Goal: Communication & Community: Answer question/provide support

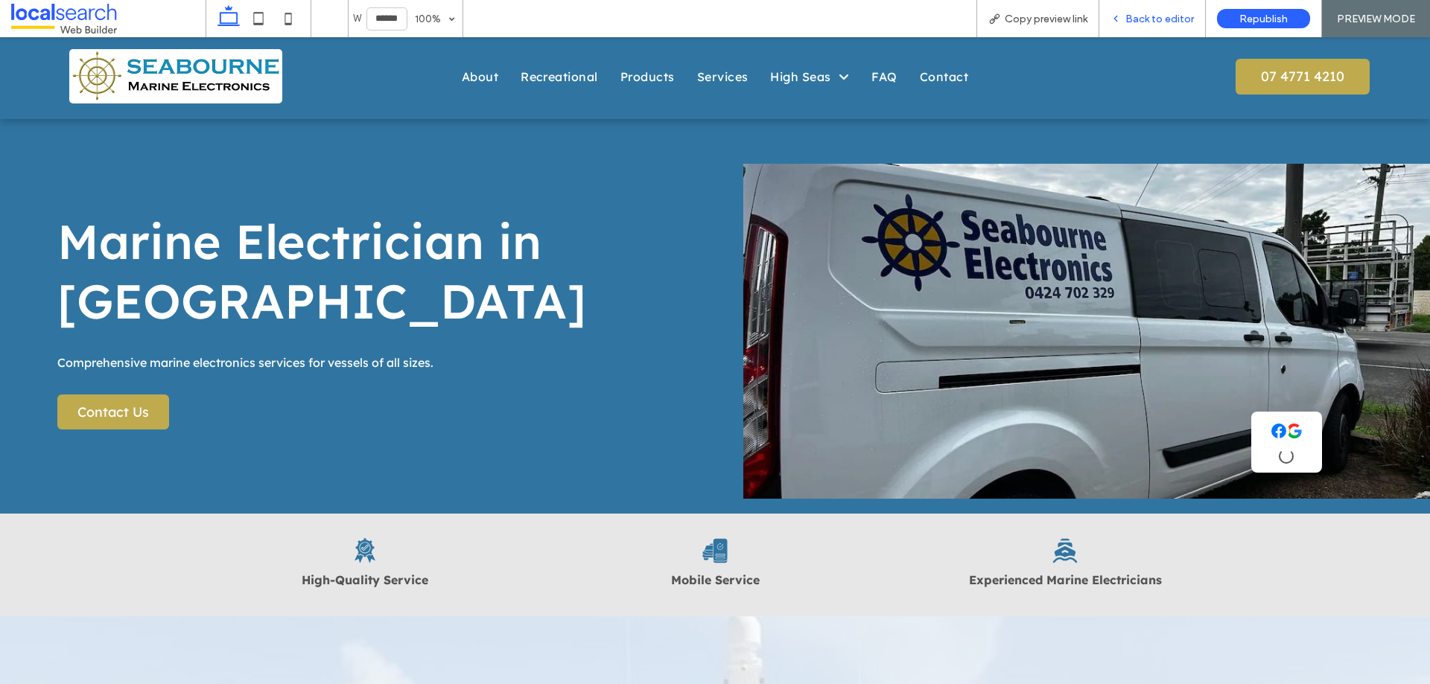
click at [1184, 28] on div "Back to editor" at bounding box center [1152, 18] width 107 height 37
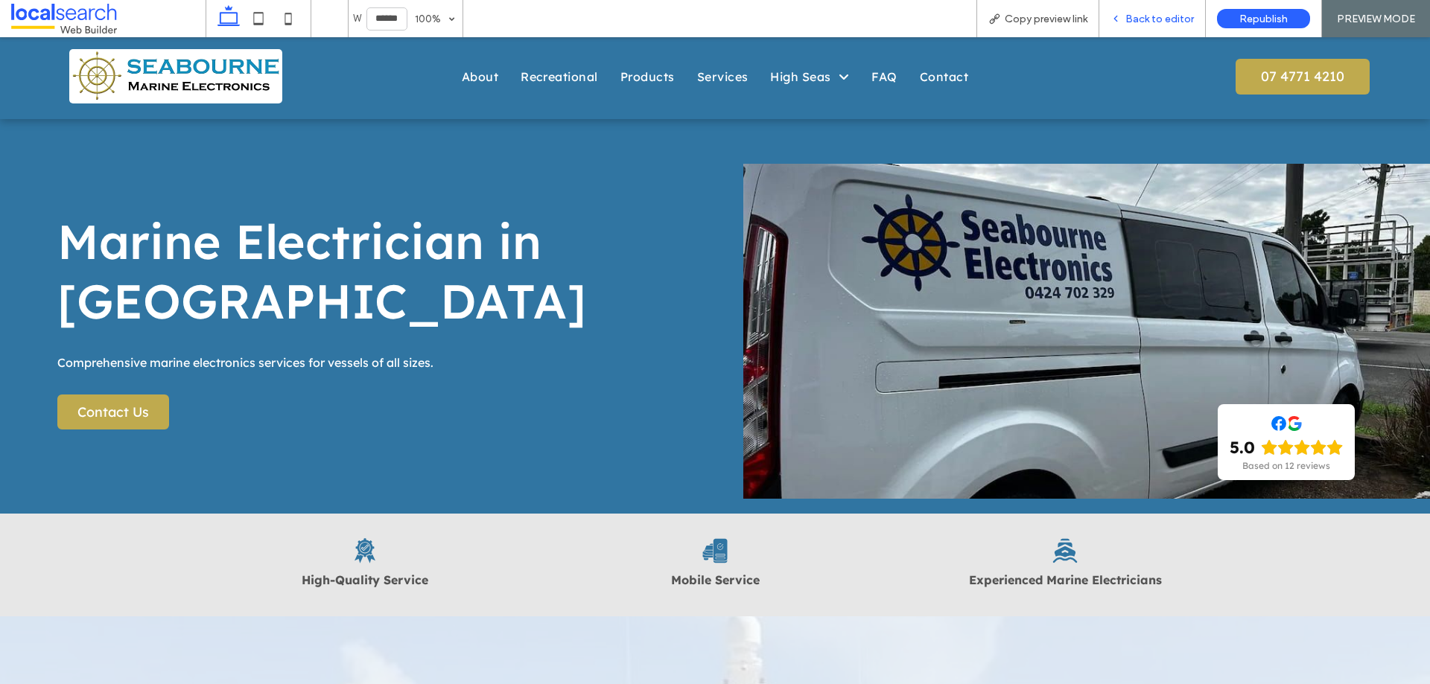
click at [1137, 22] on span "Back to editor" at bounding box center [1159, 19] width 69 height 13
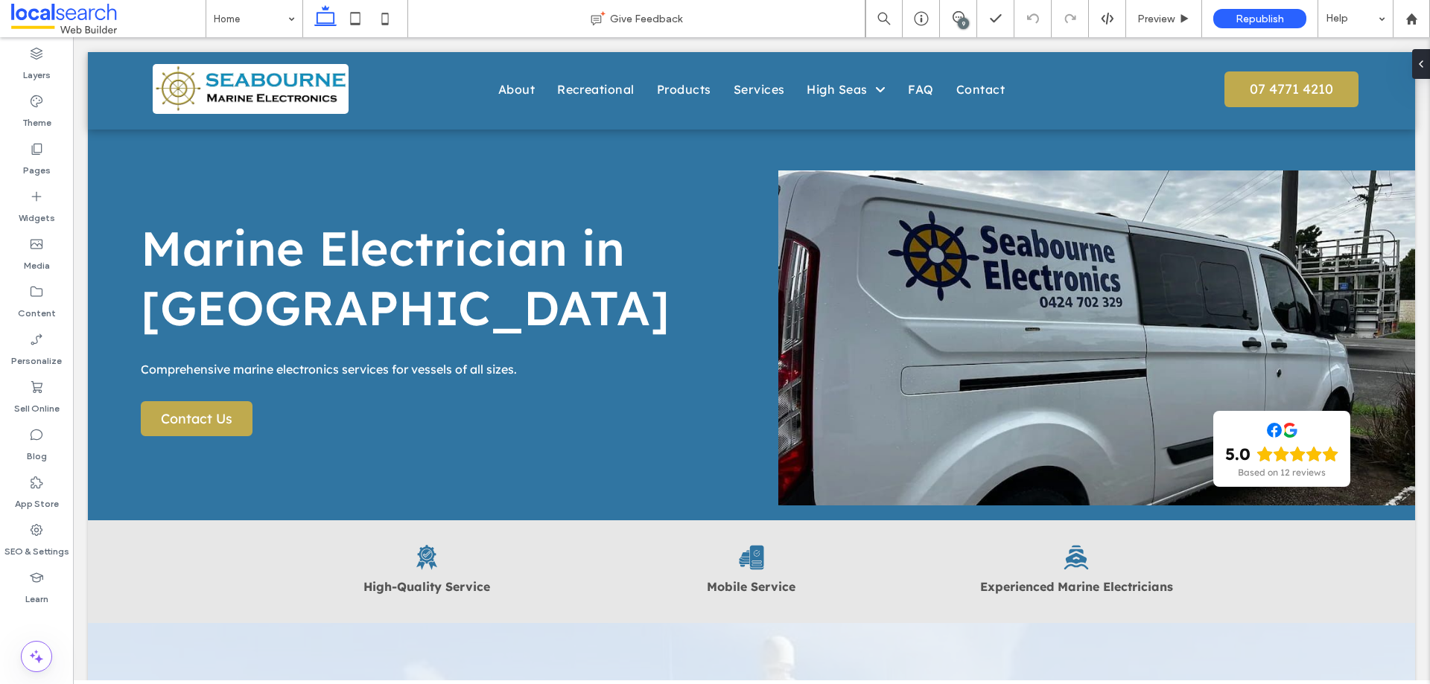
click at [965, 20] on div "9" at bounding box center [963, 23] width 11 height 11
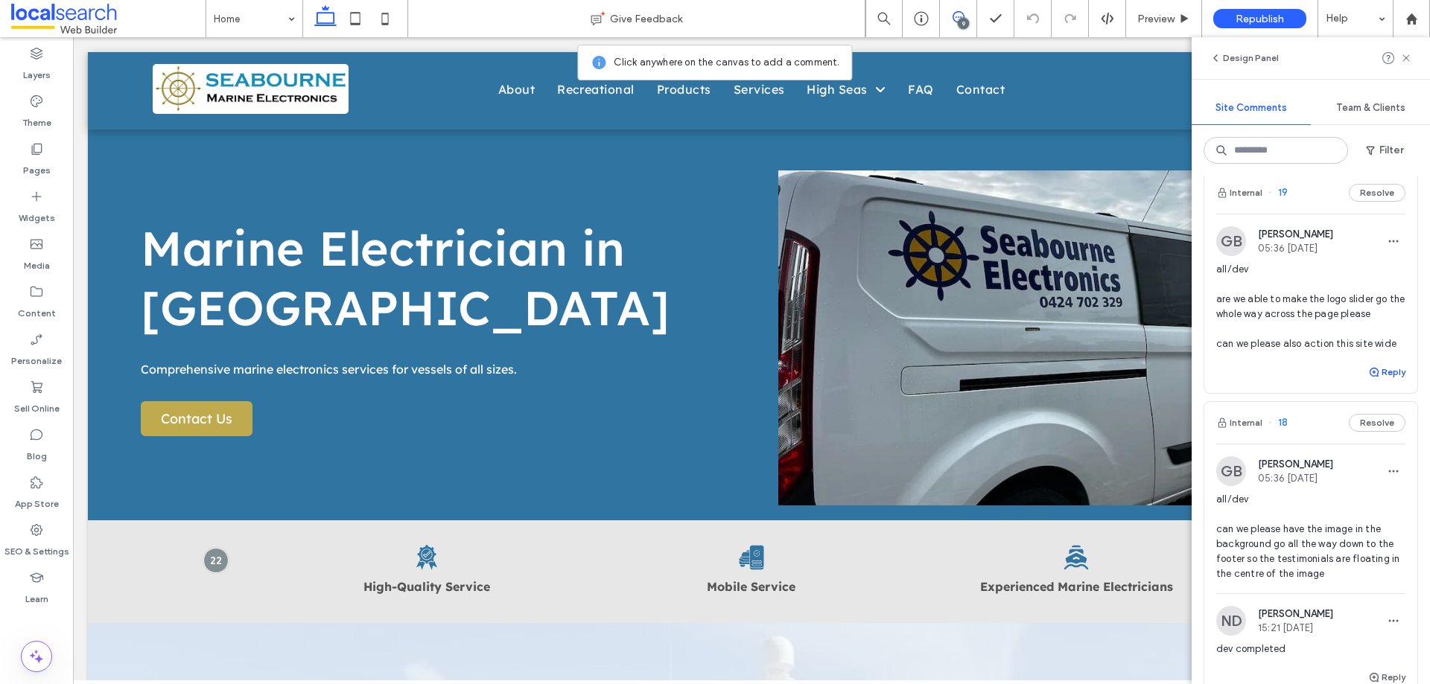
scroll to position [1043, 0]
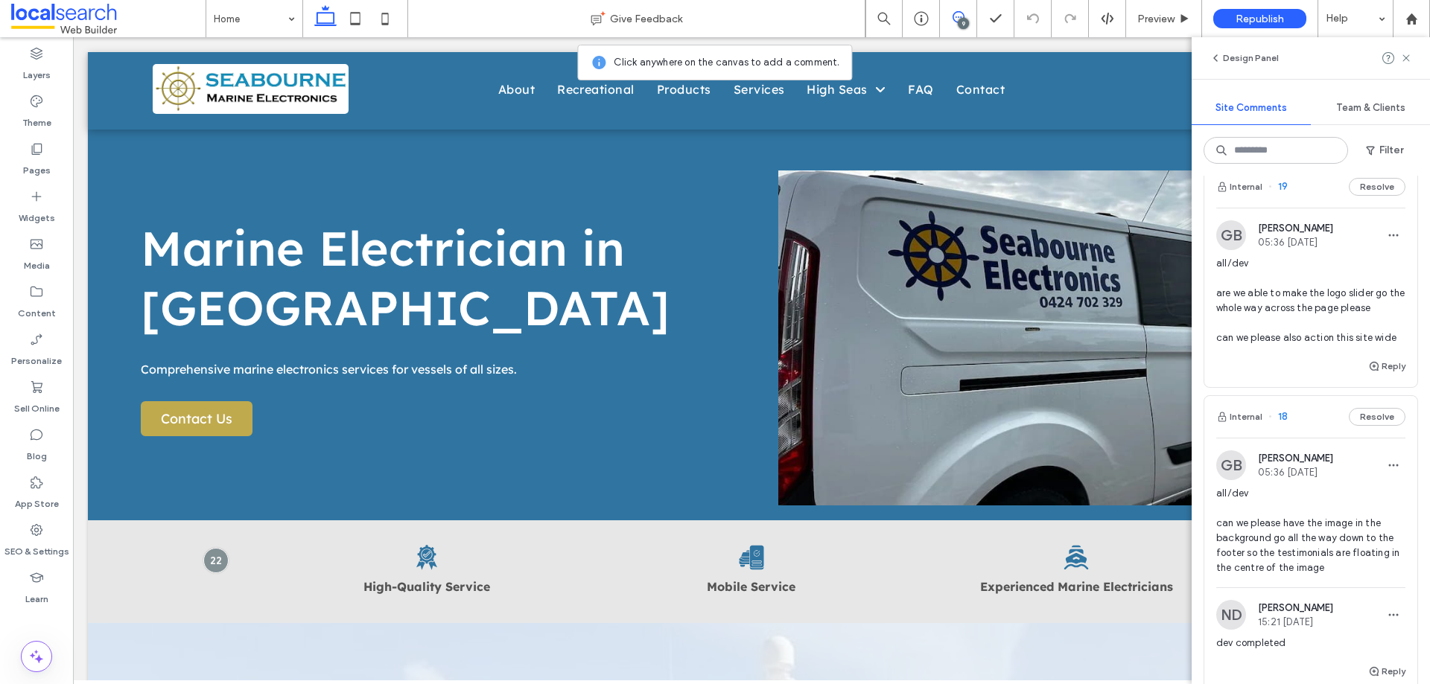
click at [1369, 354] on div "all/dev are we able to make the logo slider go the whole way across the page pl…" at bounding box center [1310, 306] width 189 height 101
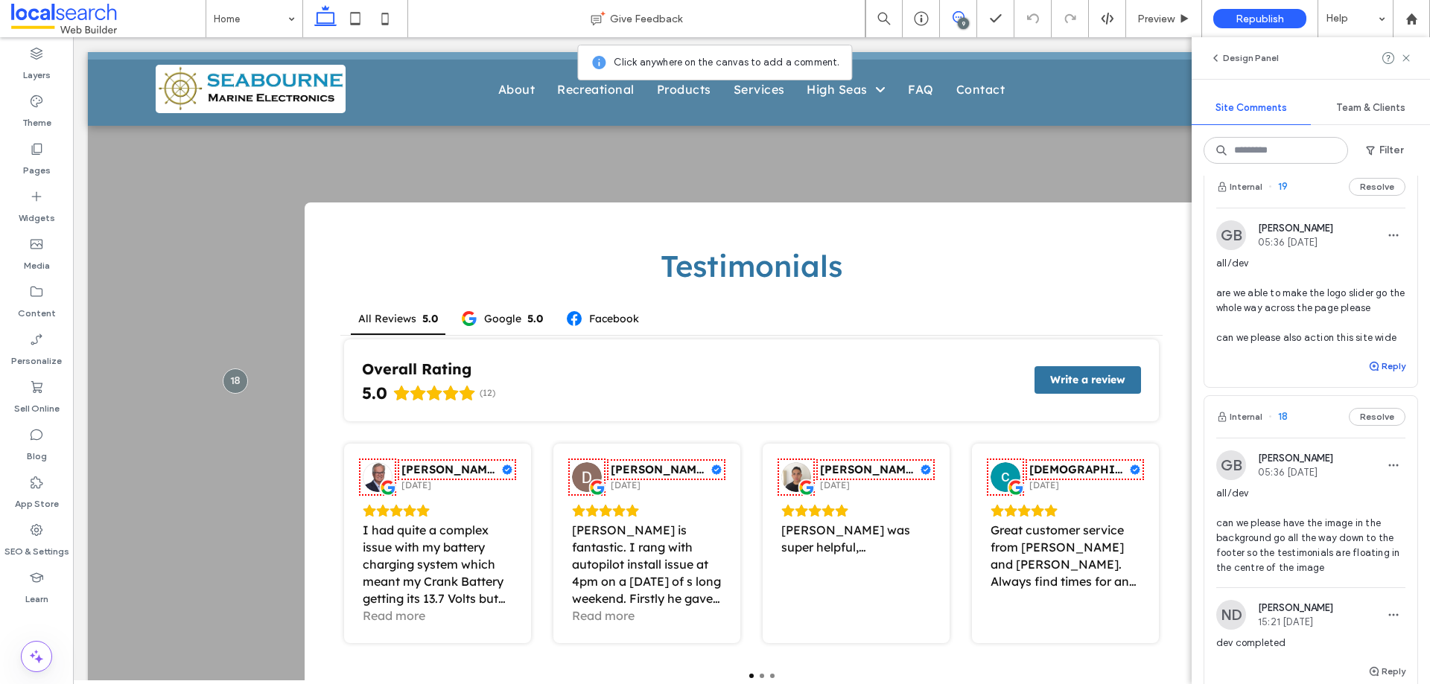
click at [1369, 366] on icon "button" at bounding box center [1374, 366] width 12 height 12
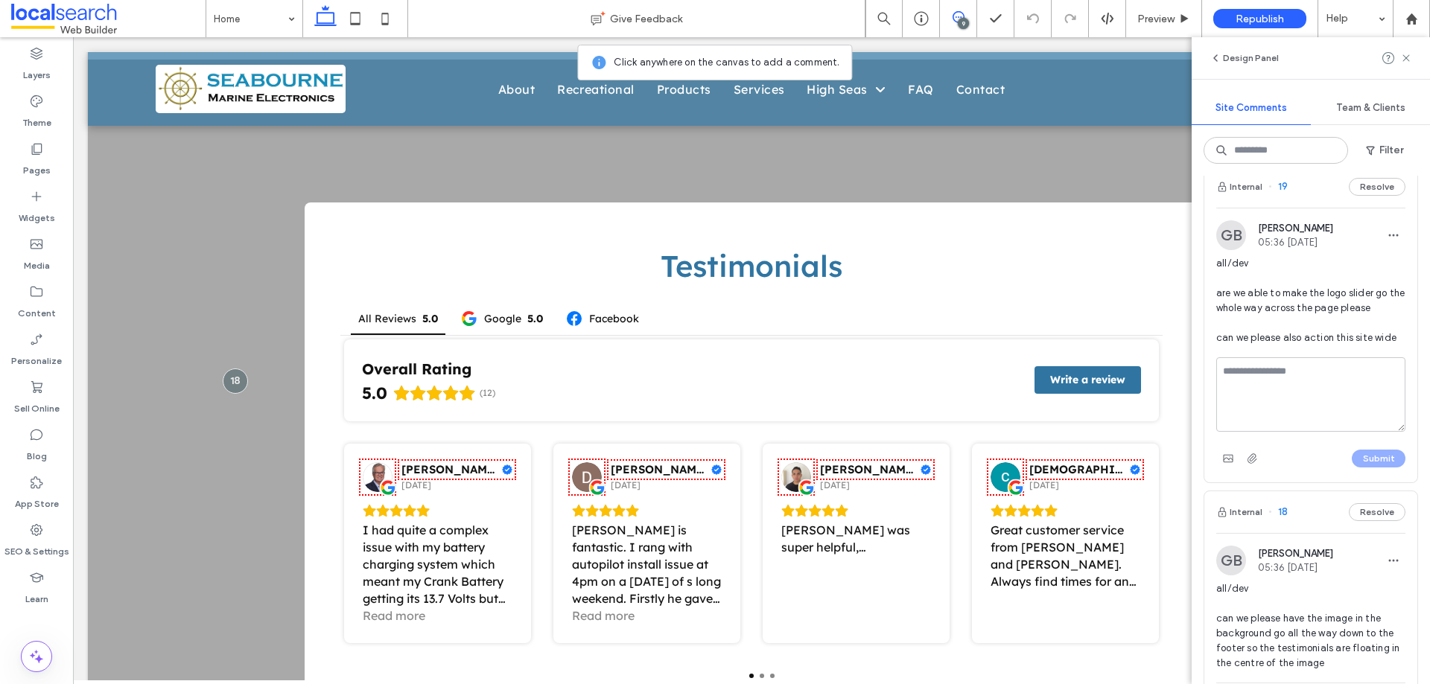
scroll to position [2568, 0]
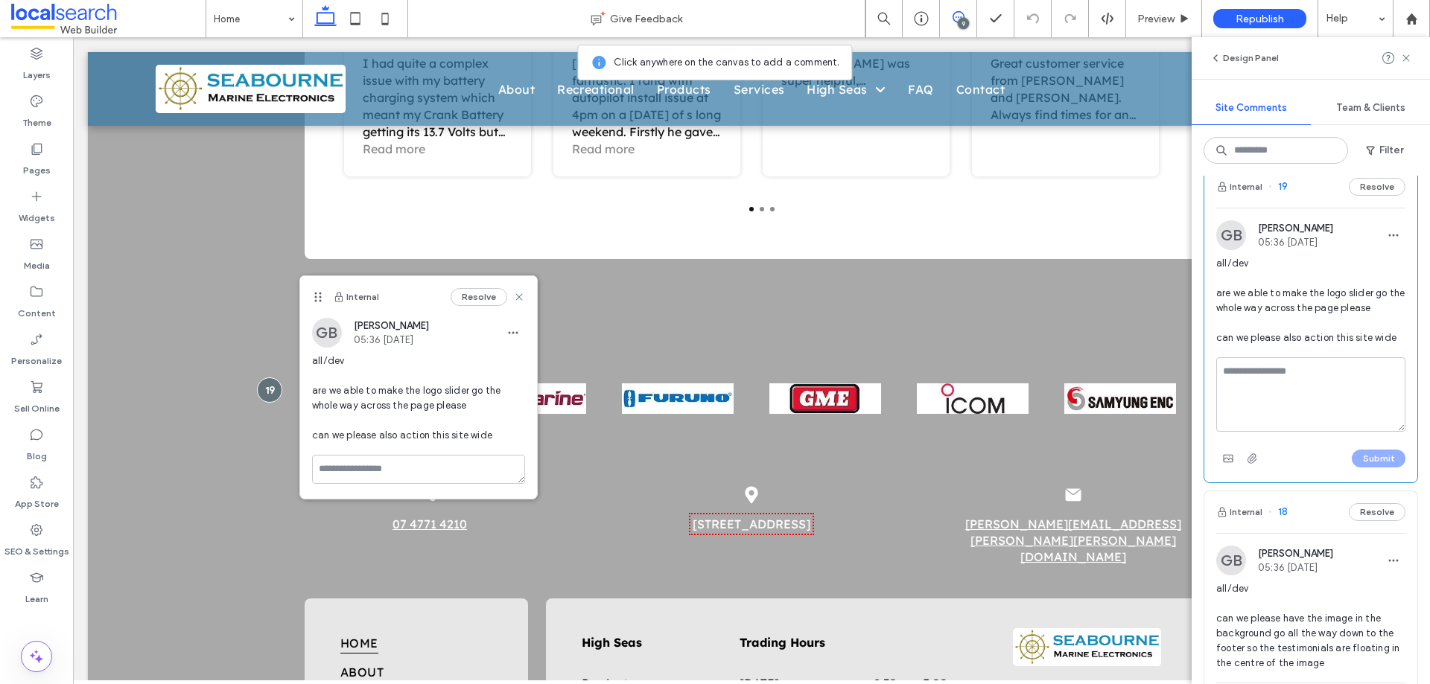
click at [1342, 383] on textarea at bounding box center [1310, 394] width 189 height 74
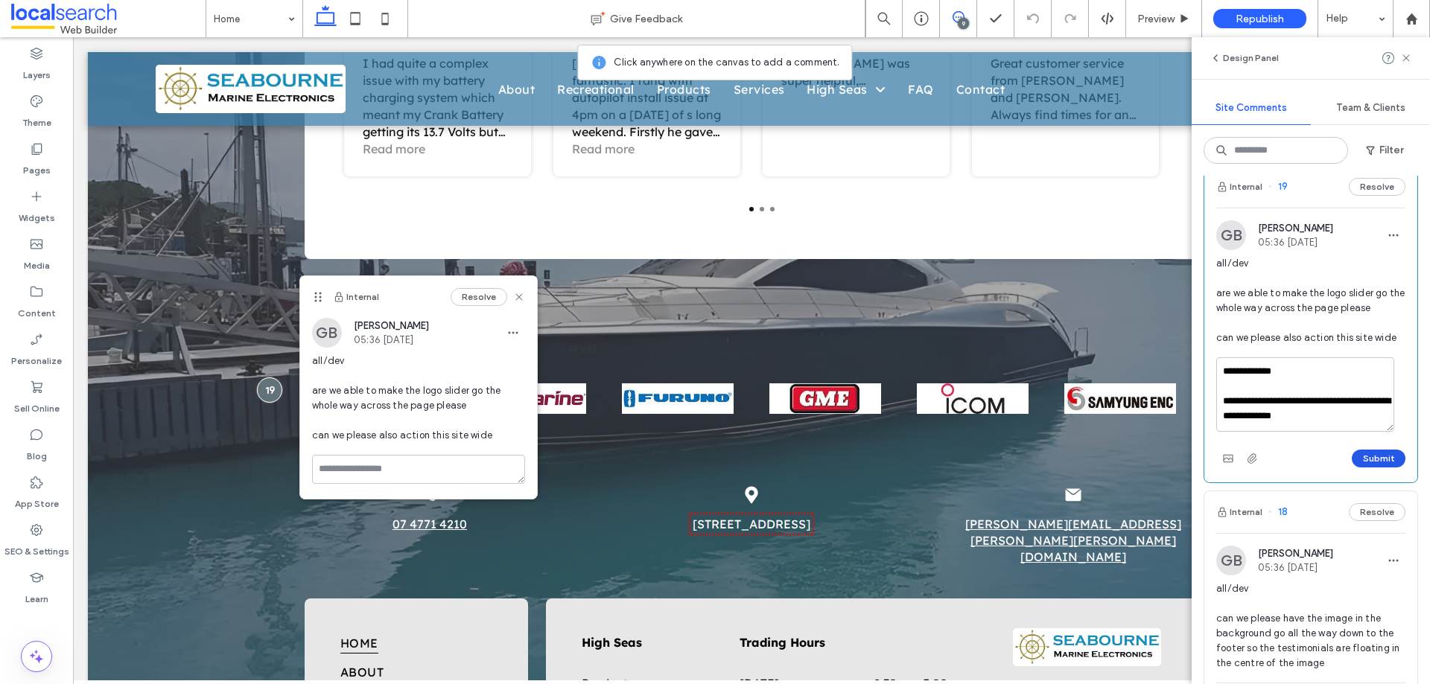
type textarea "**********"
click at [1370, 463] on button "Submit" at bounding box center [1379, 459] width 54 height 18
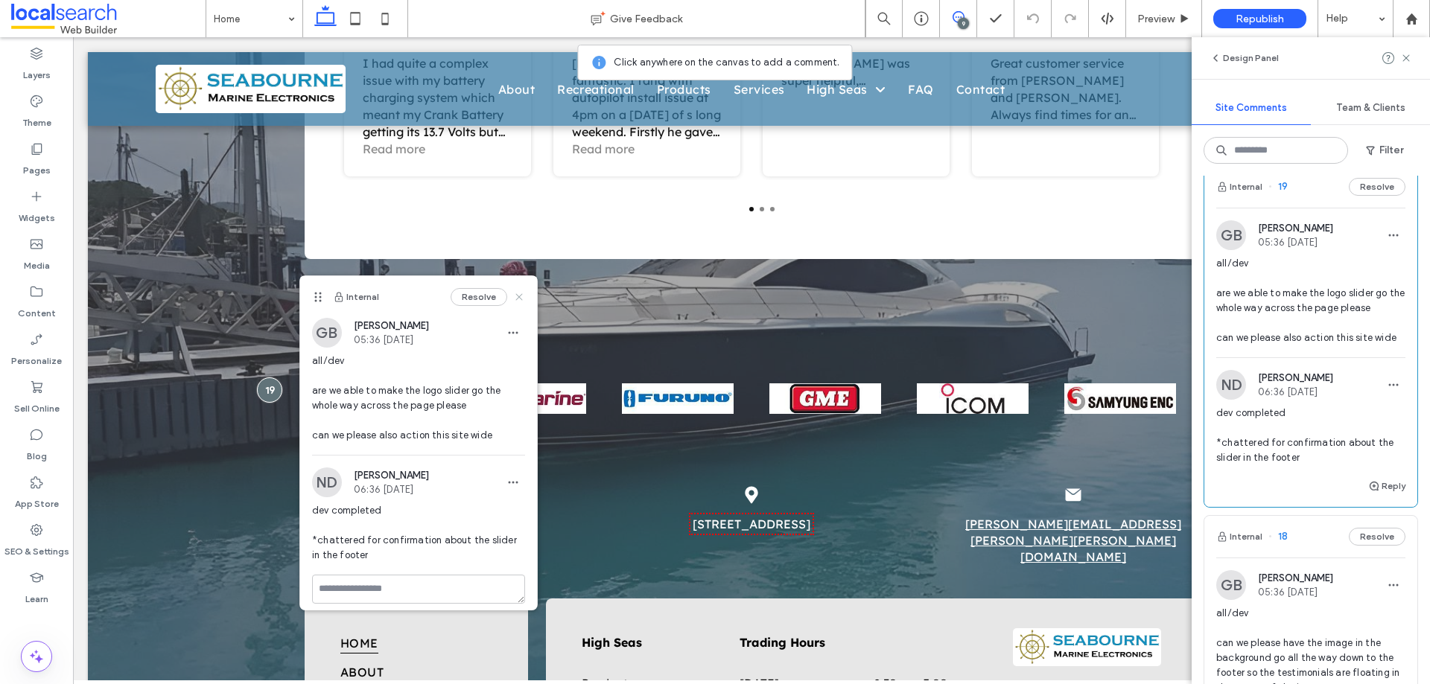
click at [510, 301] on div "Internal Resolve" at bounding box center [418, 297] width 237 height 42
drag, startPoint x: 435, startPoint y: 263, endPoint x: 508, endPoint y: 300, distance: 81.9
click at [513, 300] on icon at bounding box center [519, 297] width 12 height 12
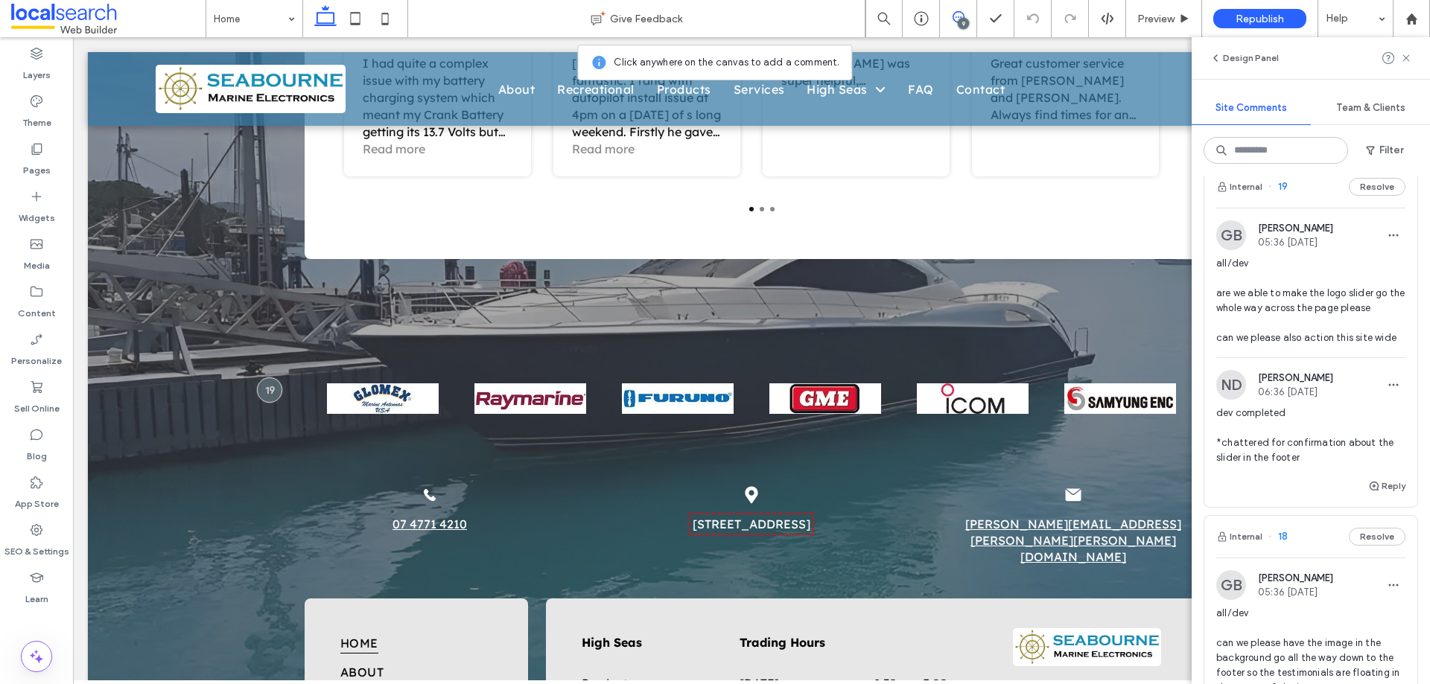
click at [1397, 54] on div at bounding box center [1397, 58] width 30 height 18
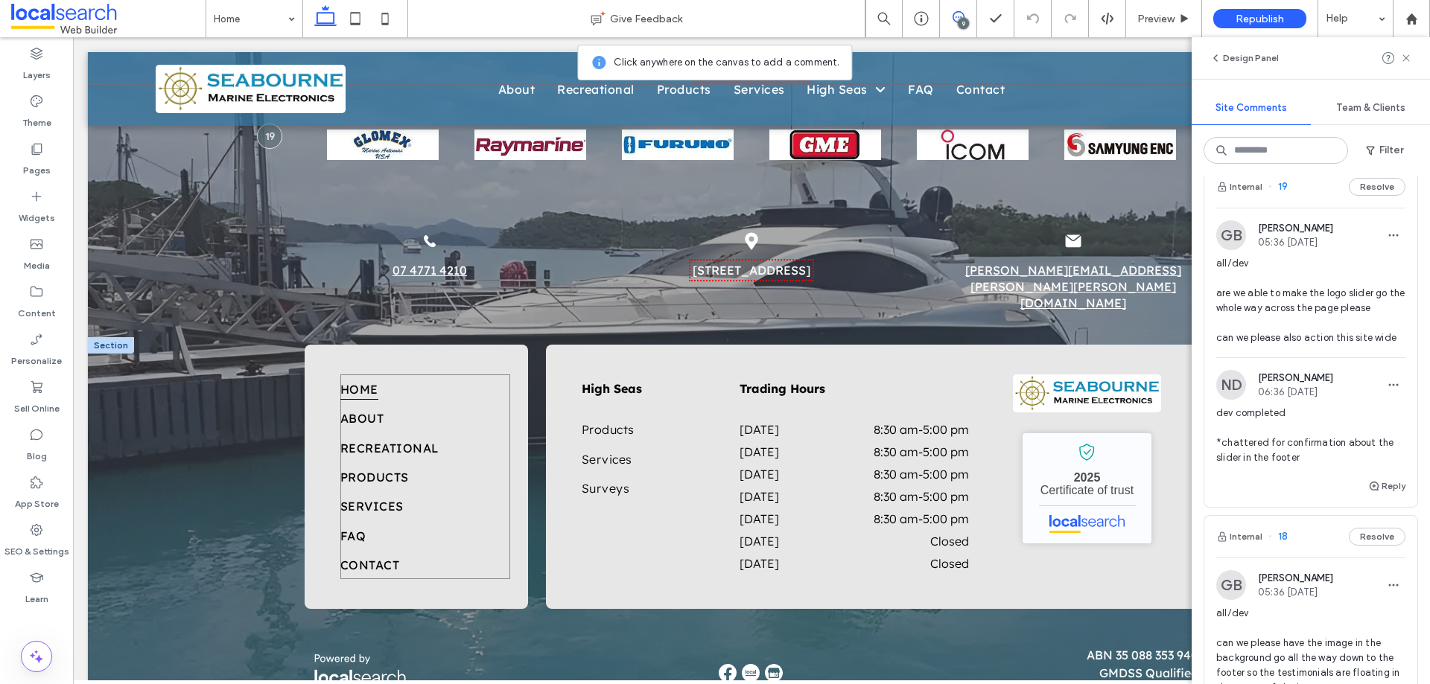
scroll to position [2838, 0]
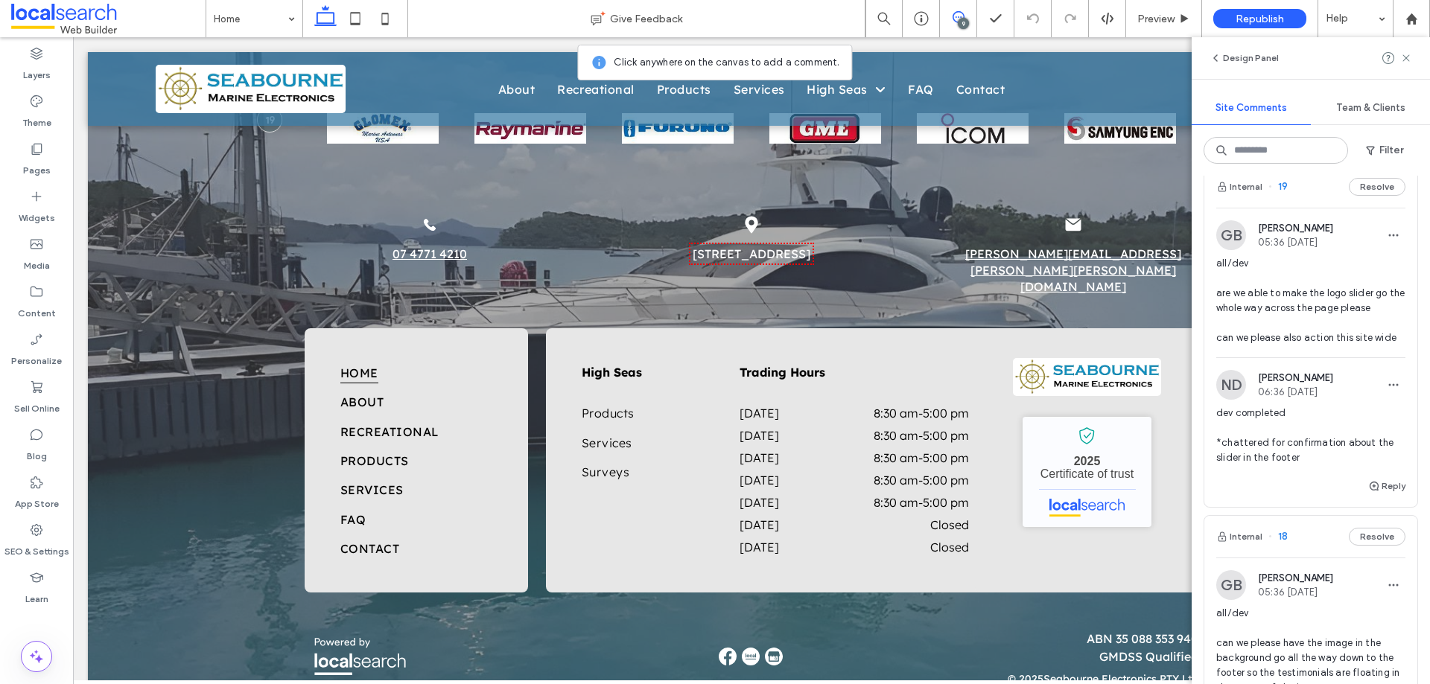
drag, startPoint x: 1401, startPoint y: 60, endPoint x: 1402, endPoint y: 72, distance: 12.0
click at [1401, 60] on icon at bounding box center [1406, 58] width 12 height 12
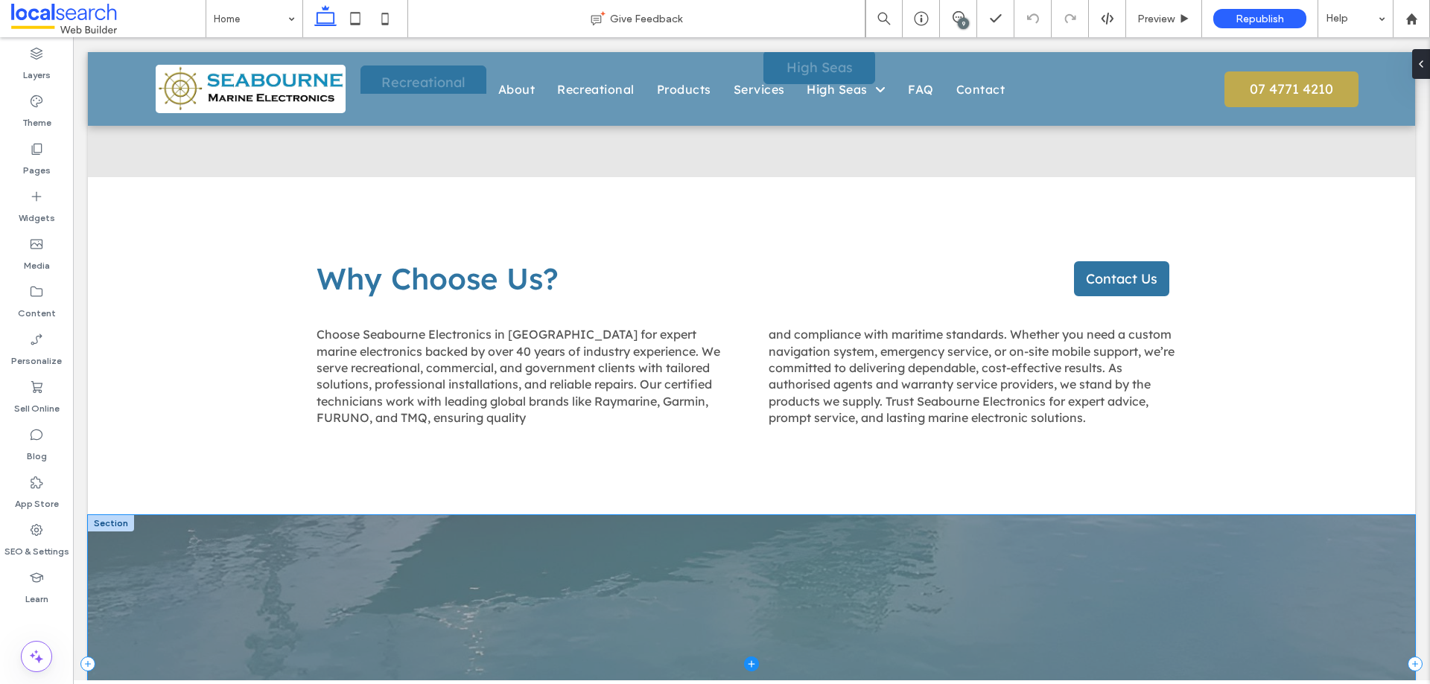
scroll to position [1870, 0]
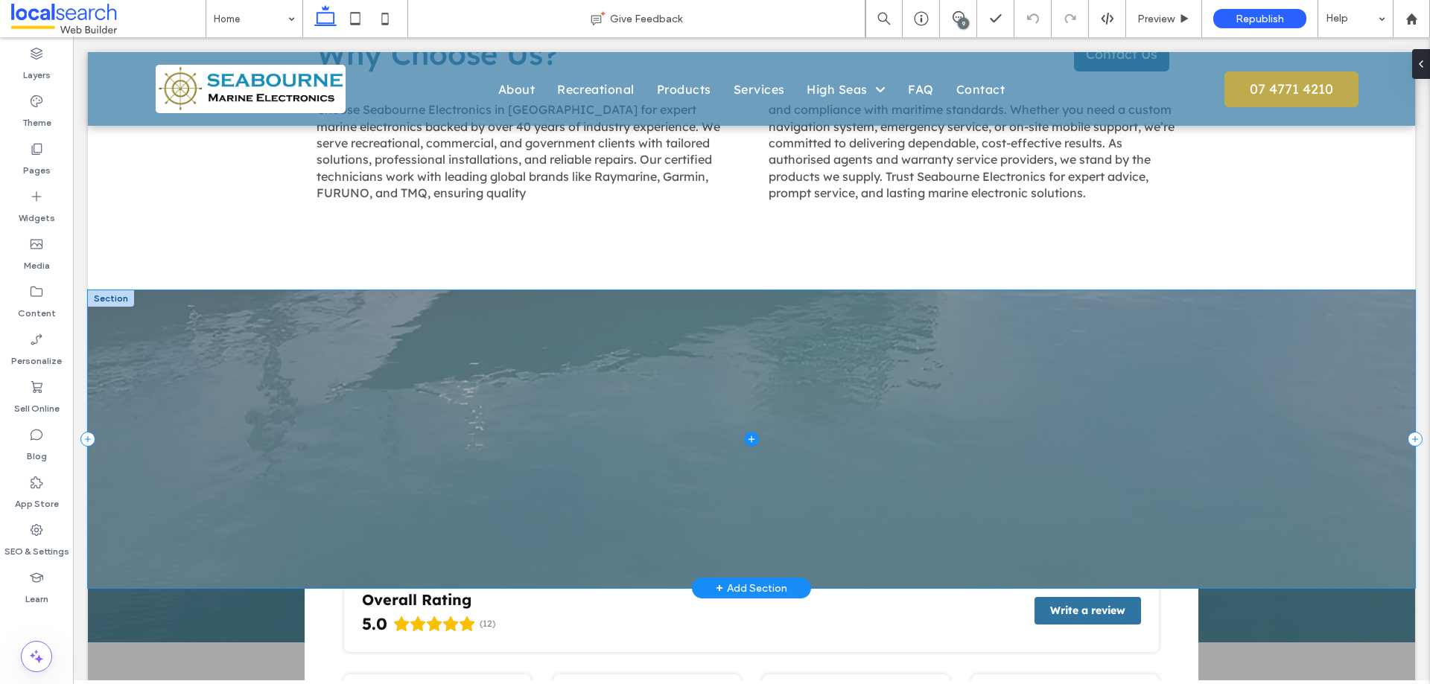
click at [126, 318] on span at bounding box center [751, 439] width 1327 height 298
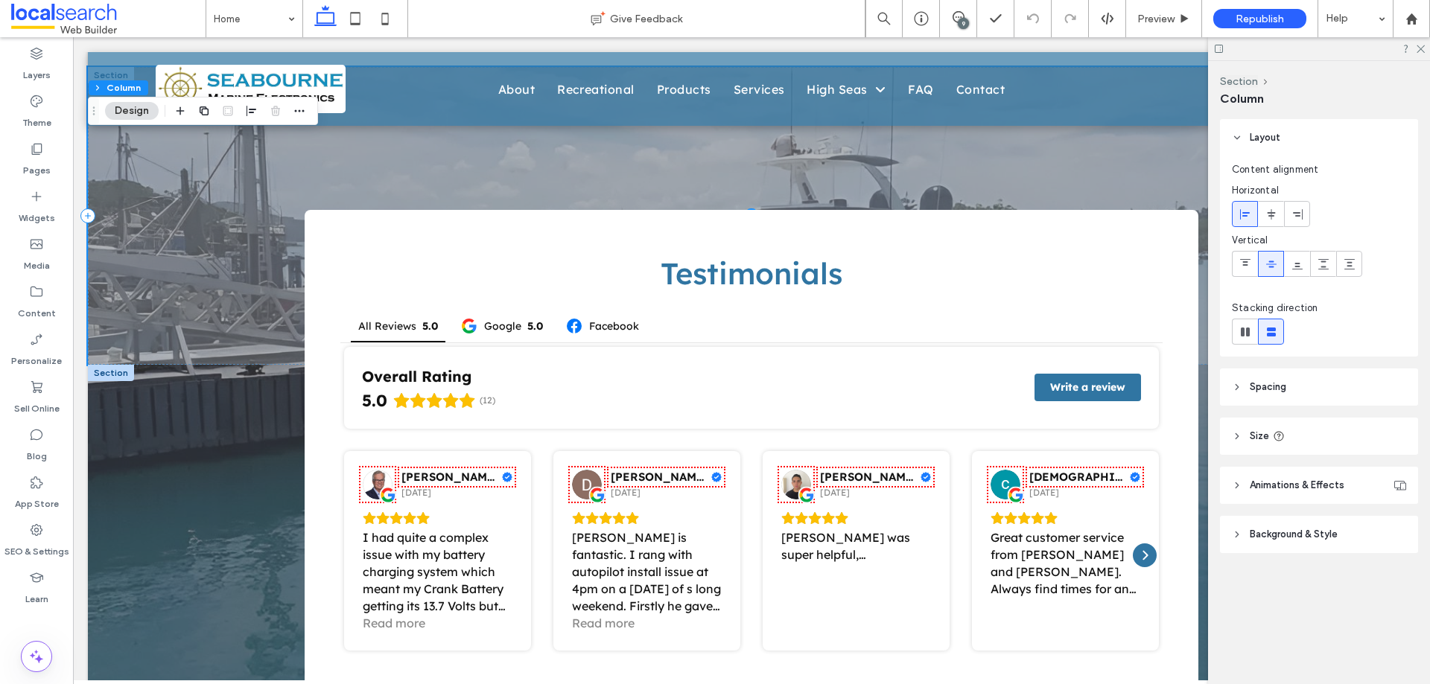
scroll to position [2243, 0]
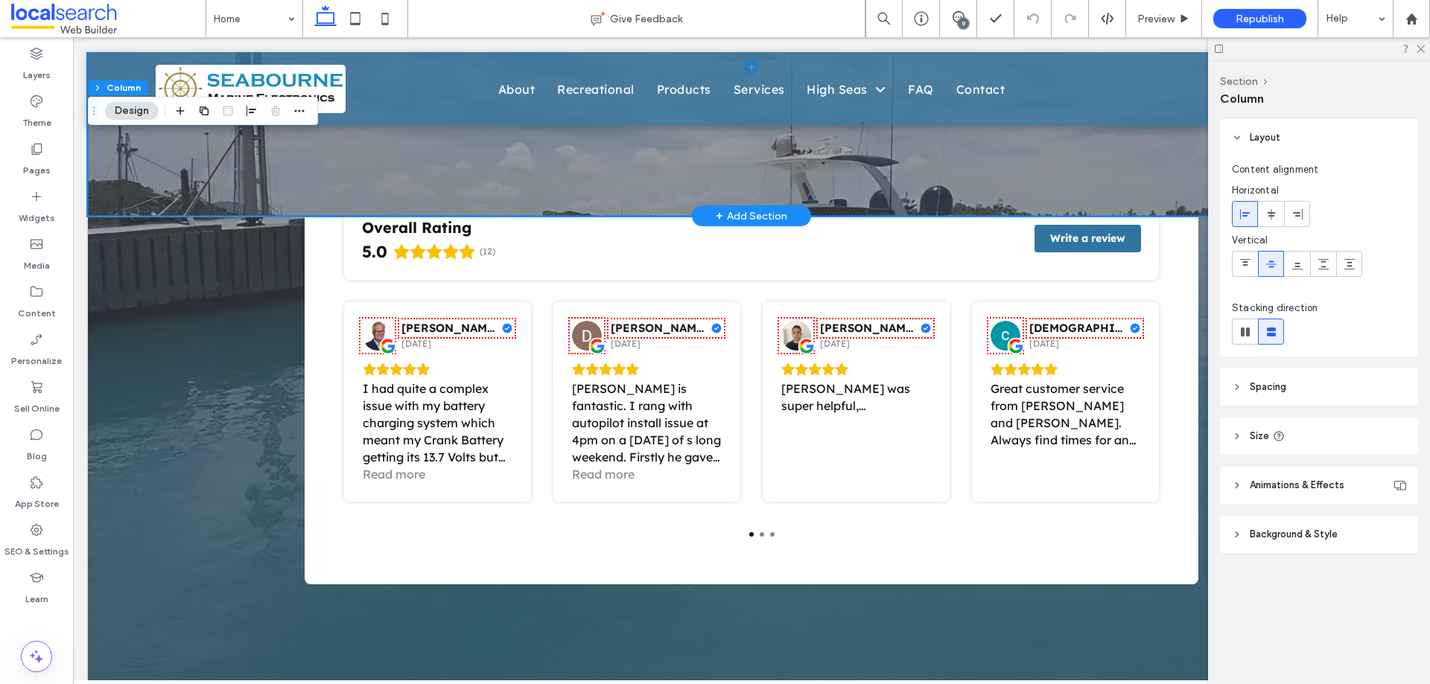
click at [1423, 42] on div at bounding box center [1319, 48] width 222 height 23
click at [1423, 48] on icon at bounding box center [1420, 48] width 10 height 10
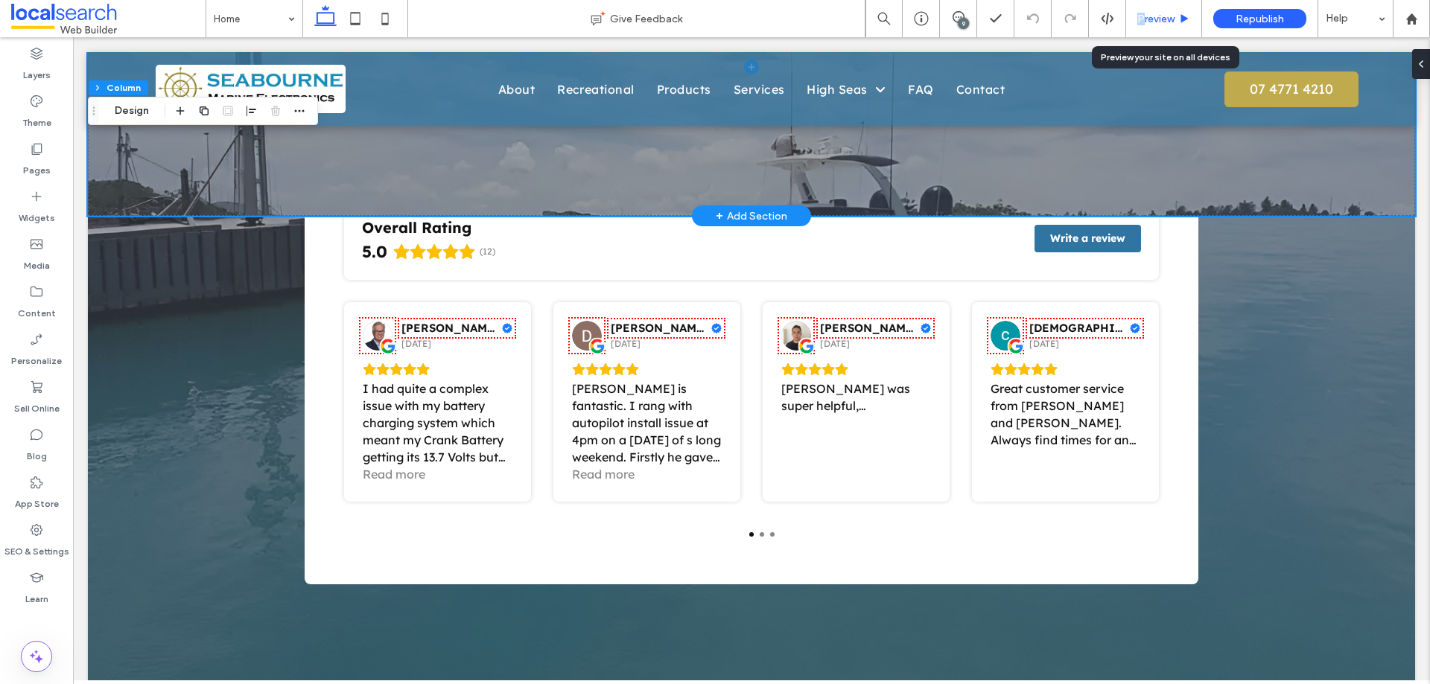
click at [1141, 16] on span "Preview" at bounding box center [1155, 19] width 37 height 13
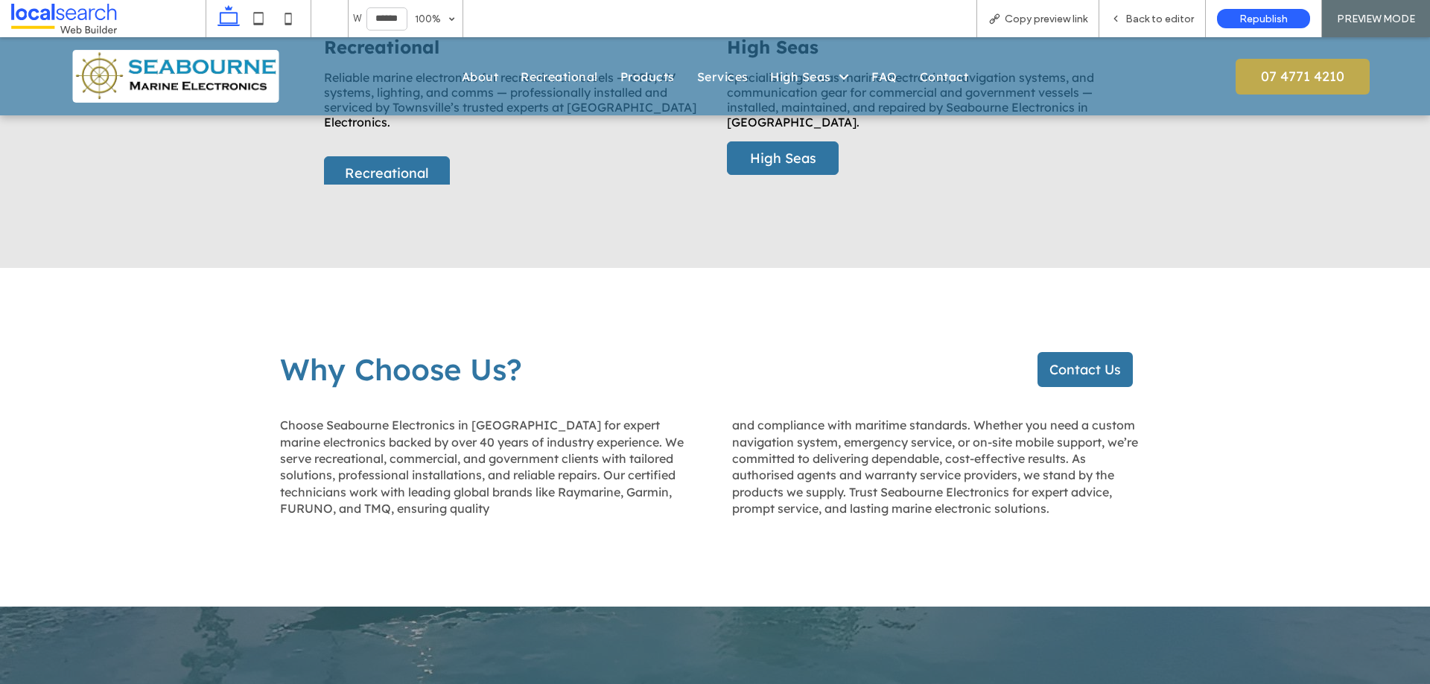
scroll to position [1353, 0]
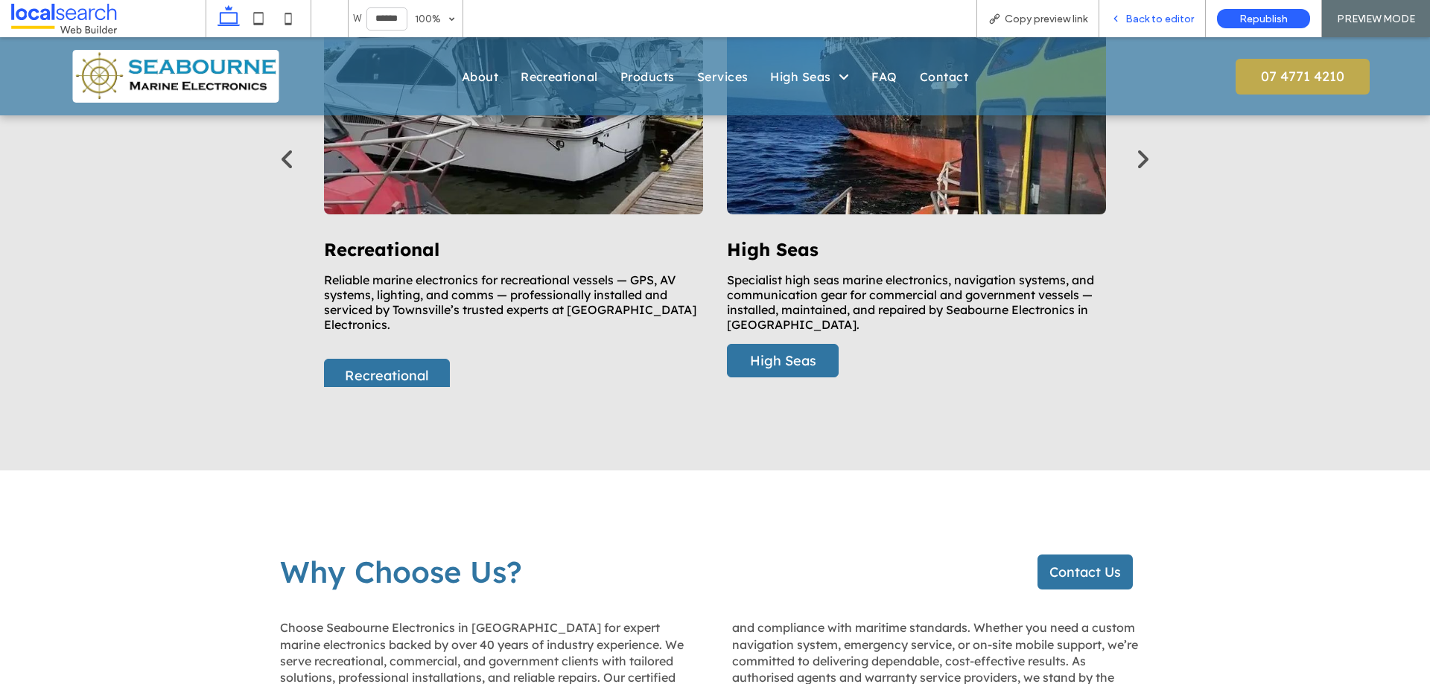
click at [1135, 21] on span "Back to editor" at bounding box center [1159, 19] width 69 height 13
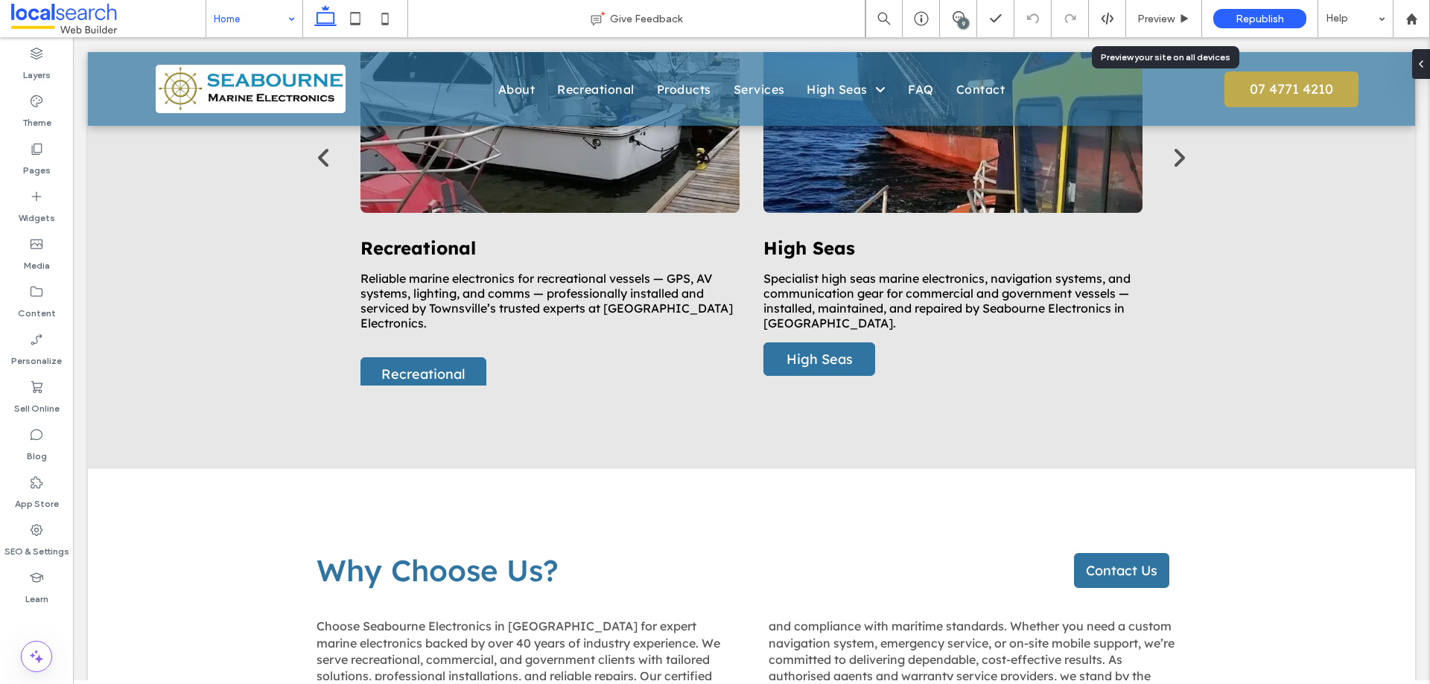
scroll to position [1342, 0]
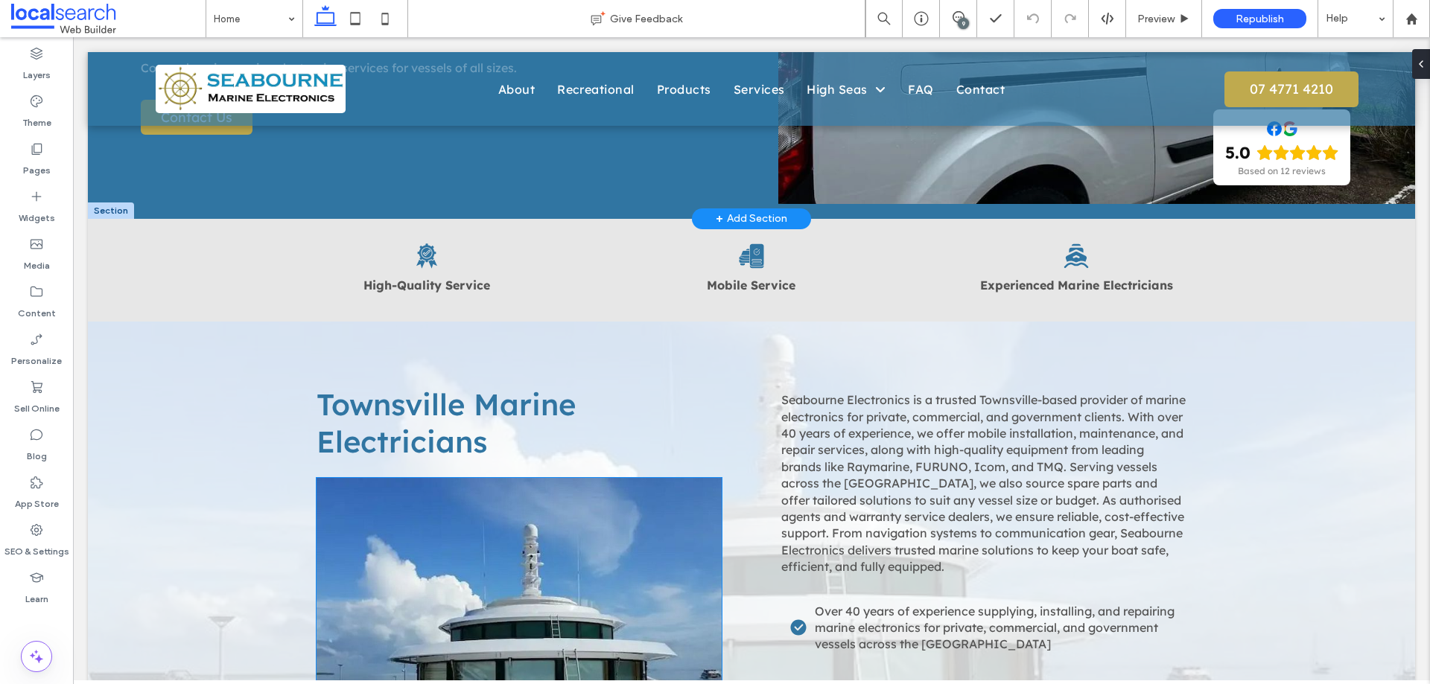
scroll to position [74, 0]
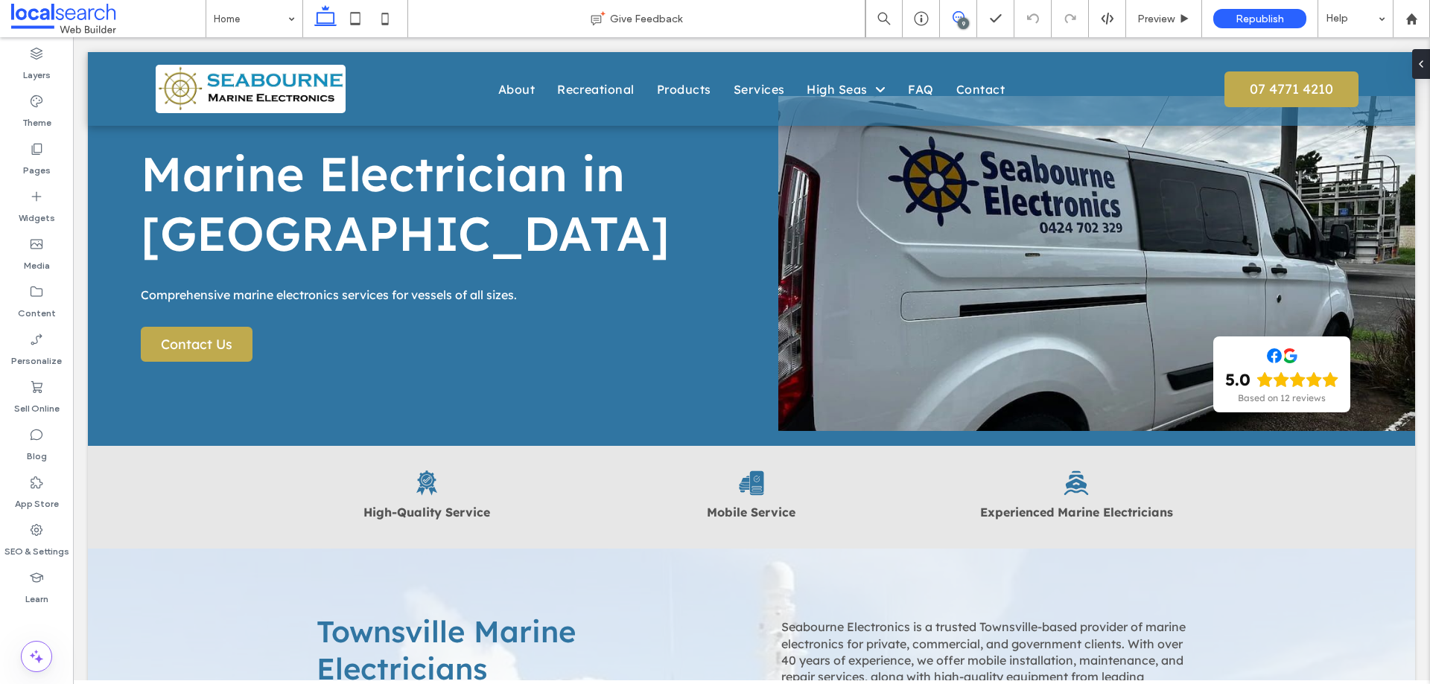
click at [958, 11] on use at bounding box center [959, 17] width 12 height 12
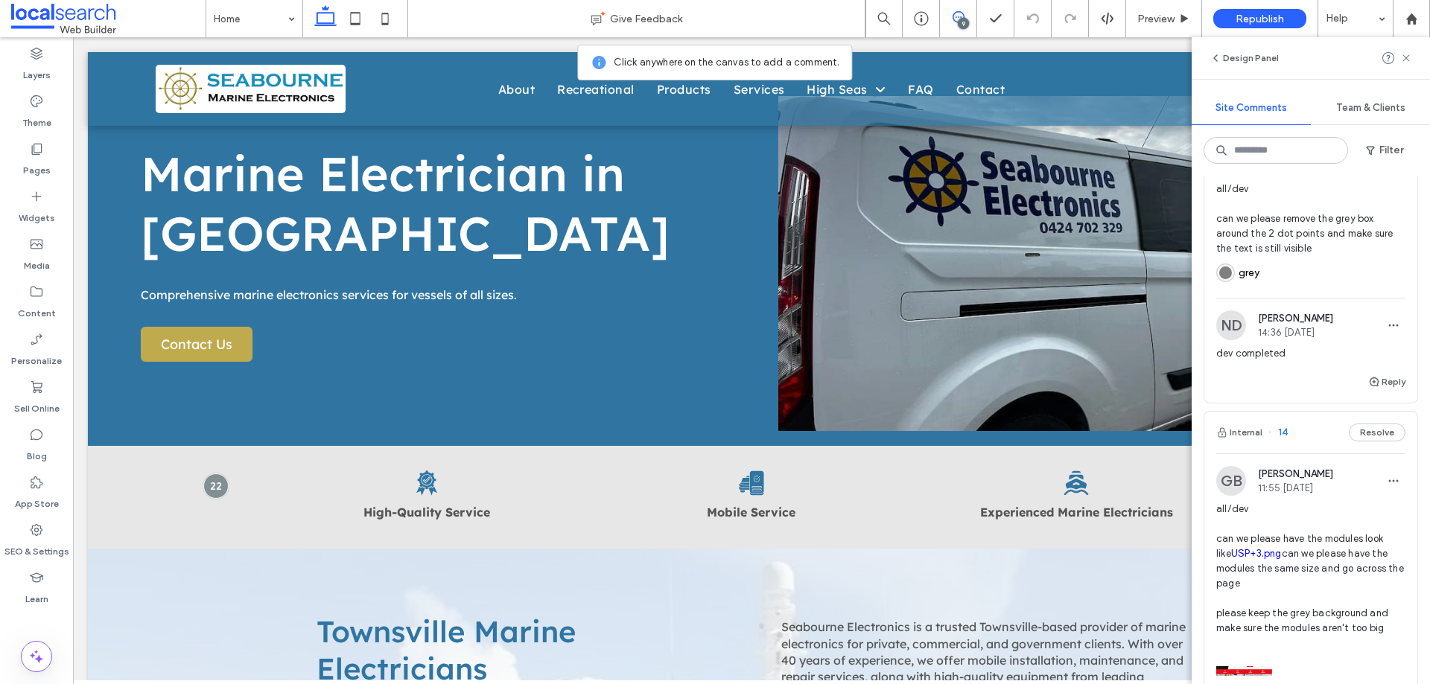
scroll to position [2532, 0]
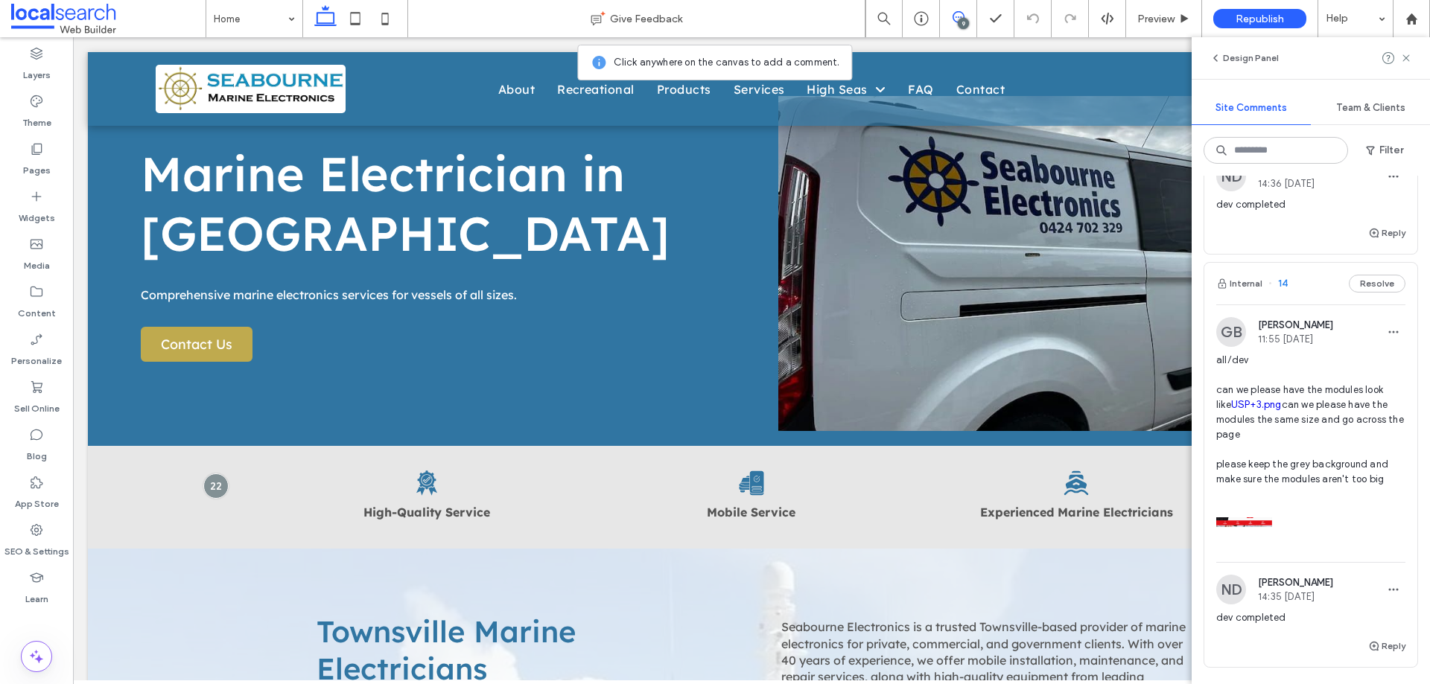
click at [1282, 291] on span "14" at bounding box center [1277, 283] width 19 height 15
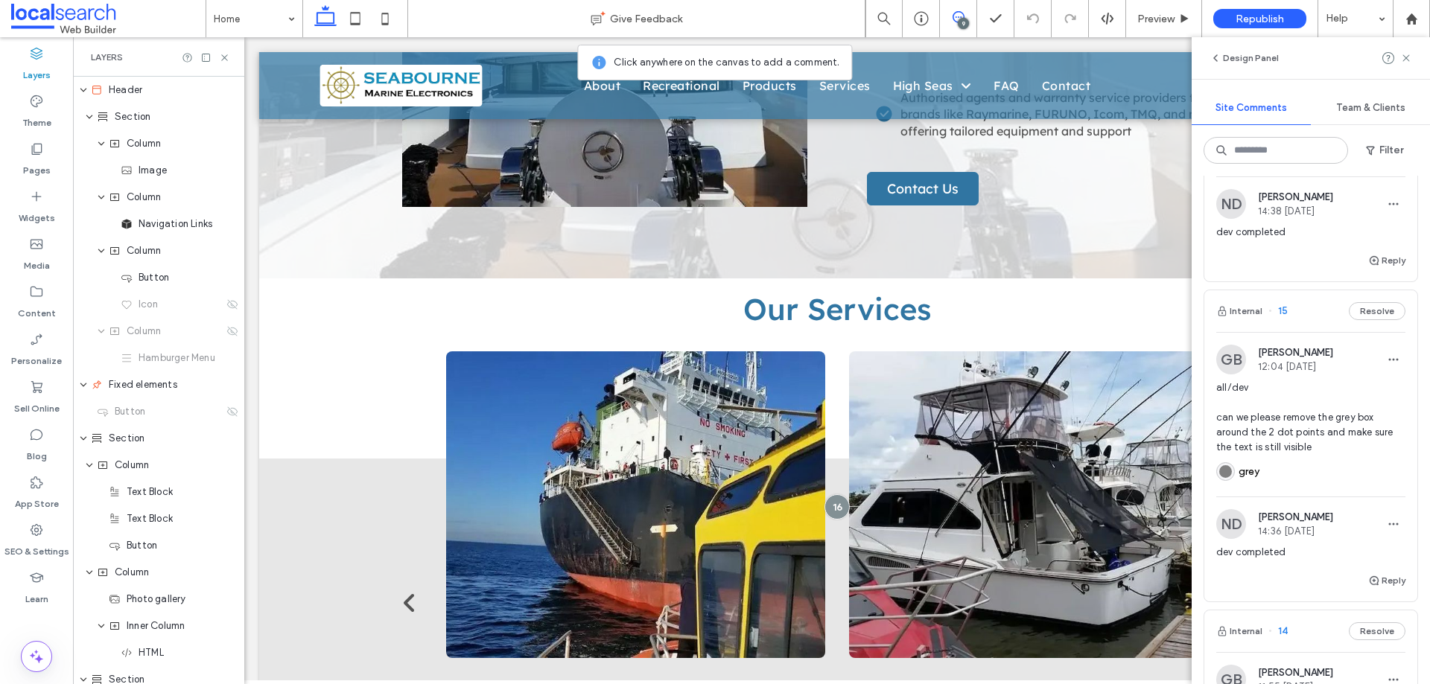
scroll to position [2126, 0]
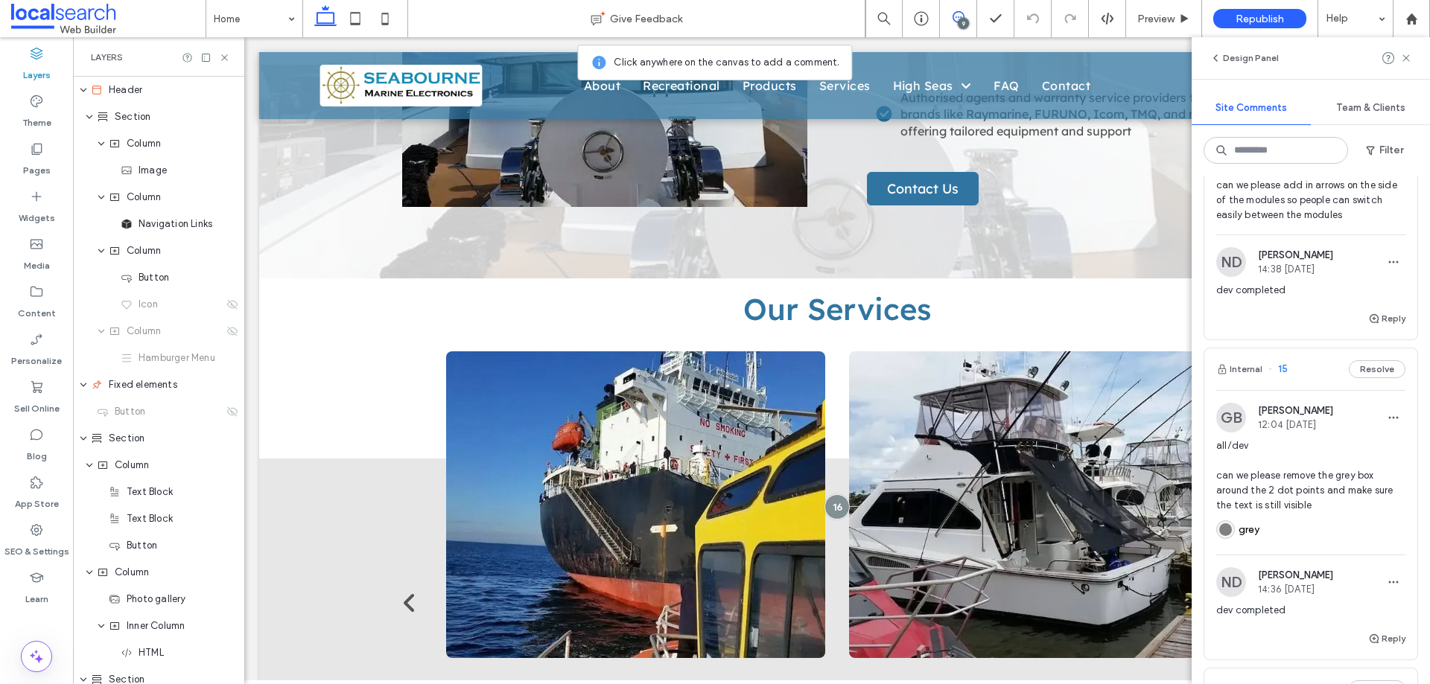
click at [1283, 390] on div "Internal 15 Resolve" at bounding box center [1310, 370] width 213 height 42
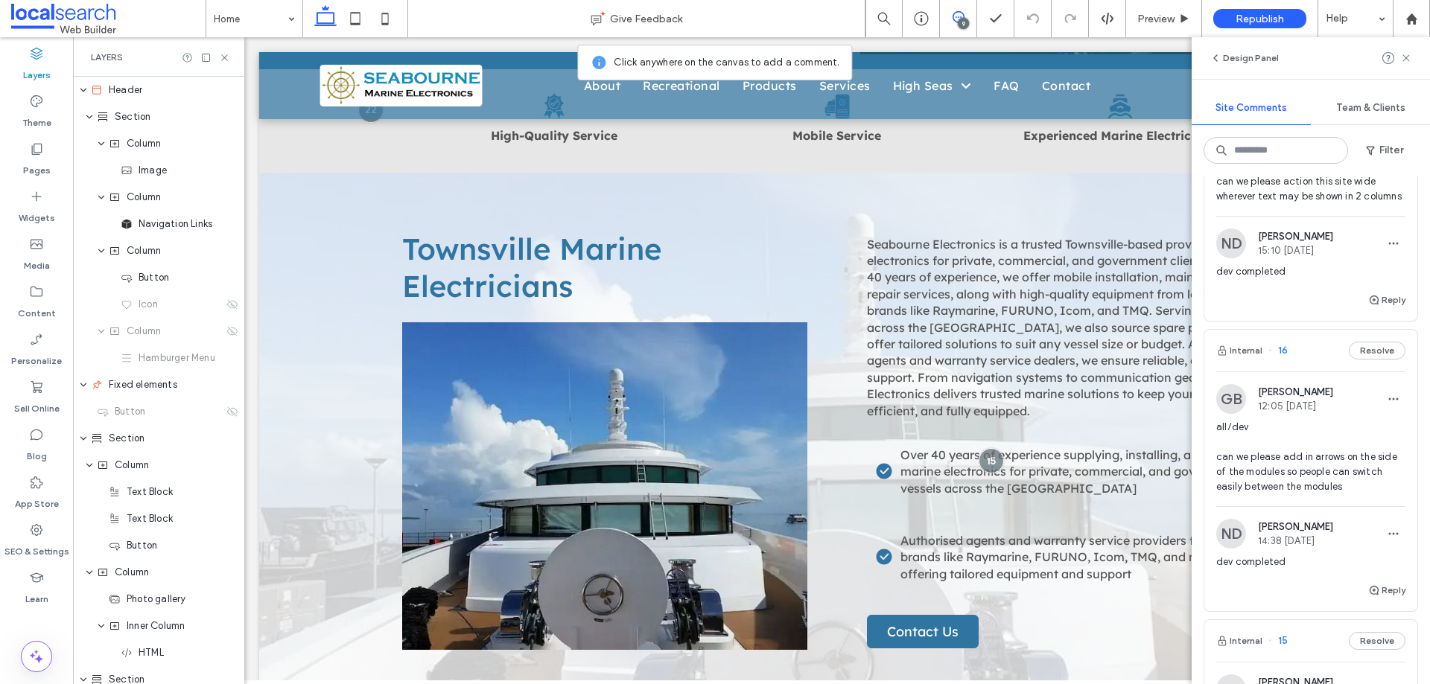
scroll to position [1828, 0]
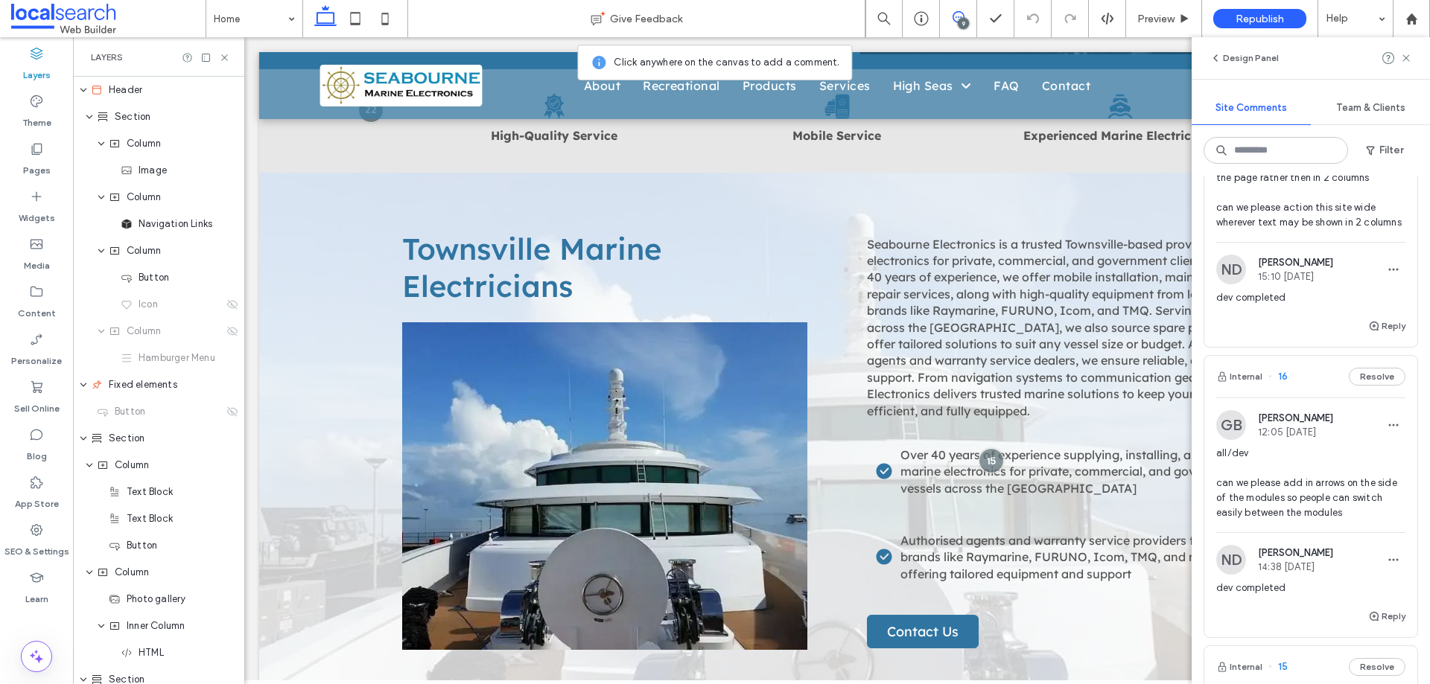
click at [1291, 398] on div "Internal 16 Resolve" at bounding box center [1310, 377] width 213 height 42
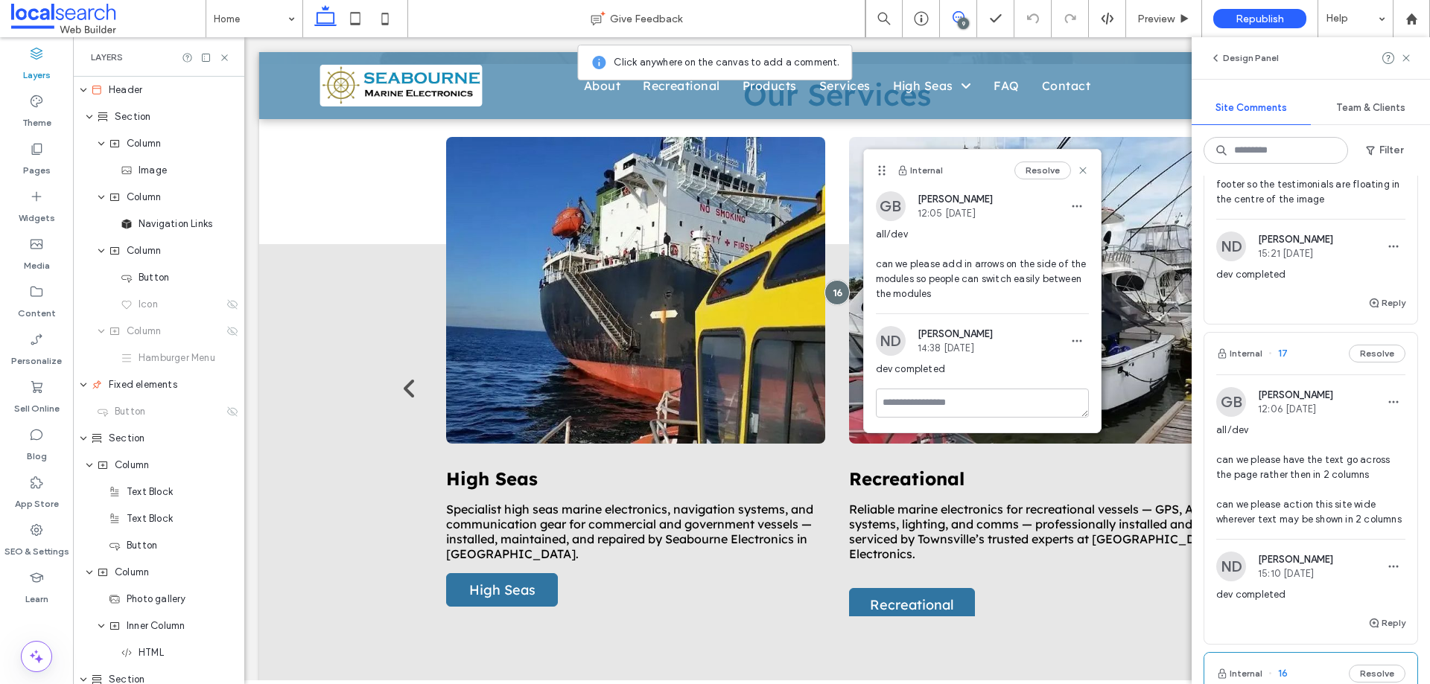
scroll to position [1531, 0]
click at [1297, 361] on div "Internal 17 Resolve" at bounding box center [1310, 355] width 213 height 42
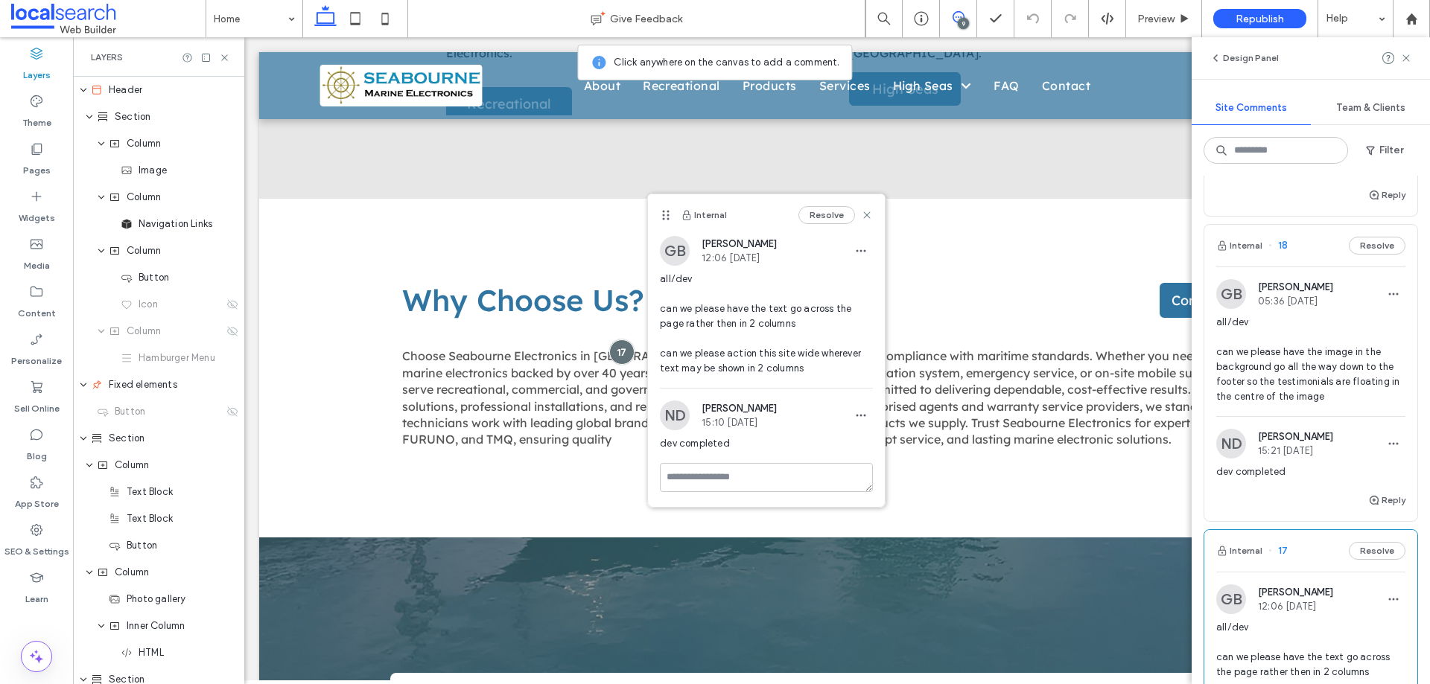
scroll to position [1307, 0]
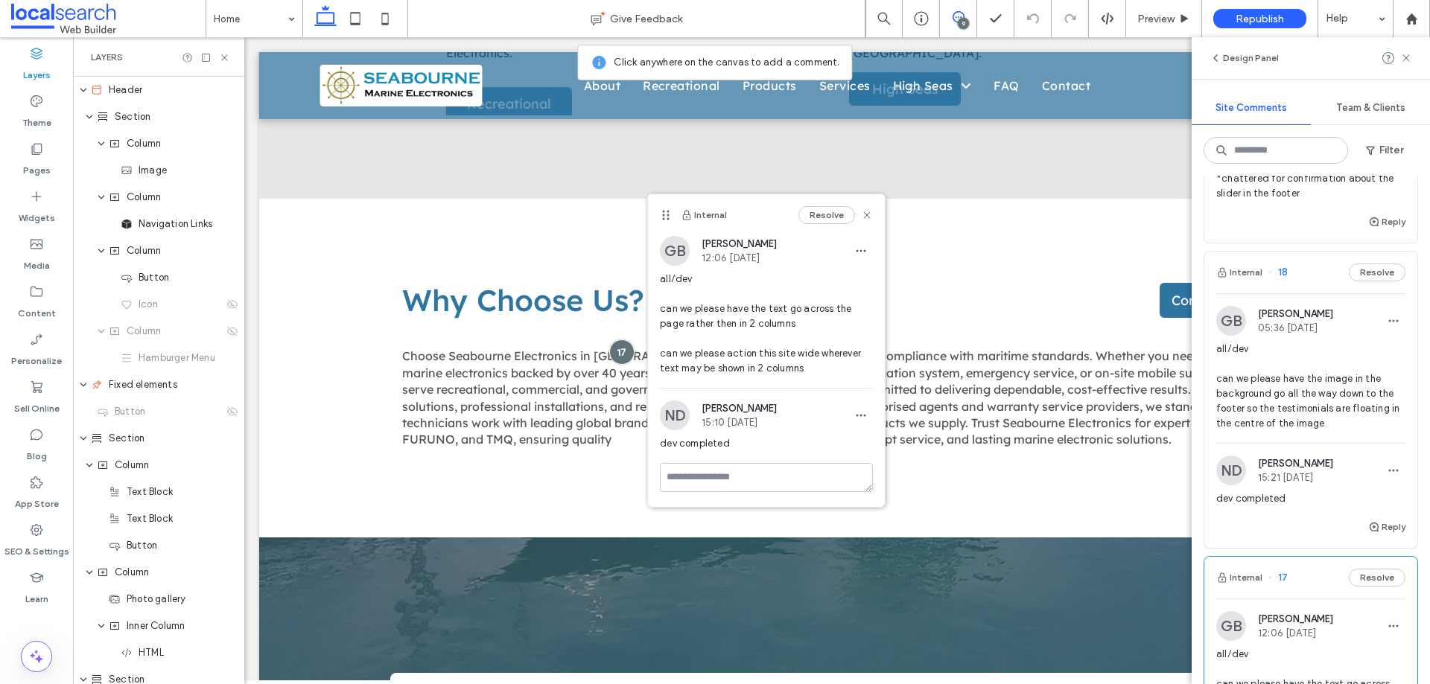
click at [1295, 279] on div "Internal 18 Resolve" at bounding box center [1310, 273] width 213 height 42
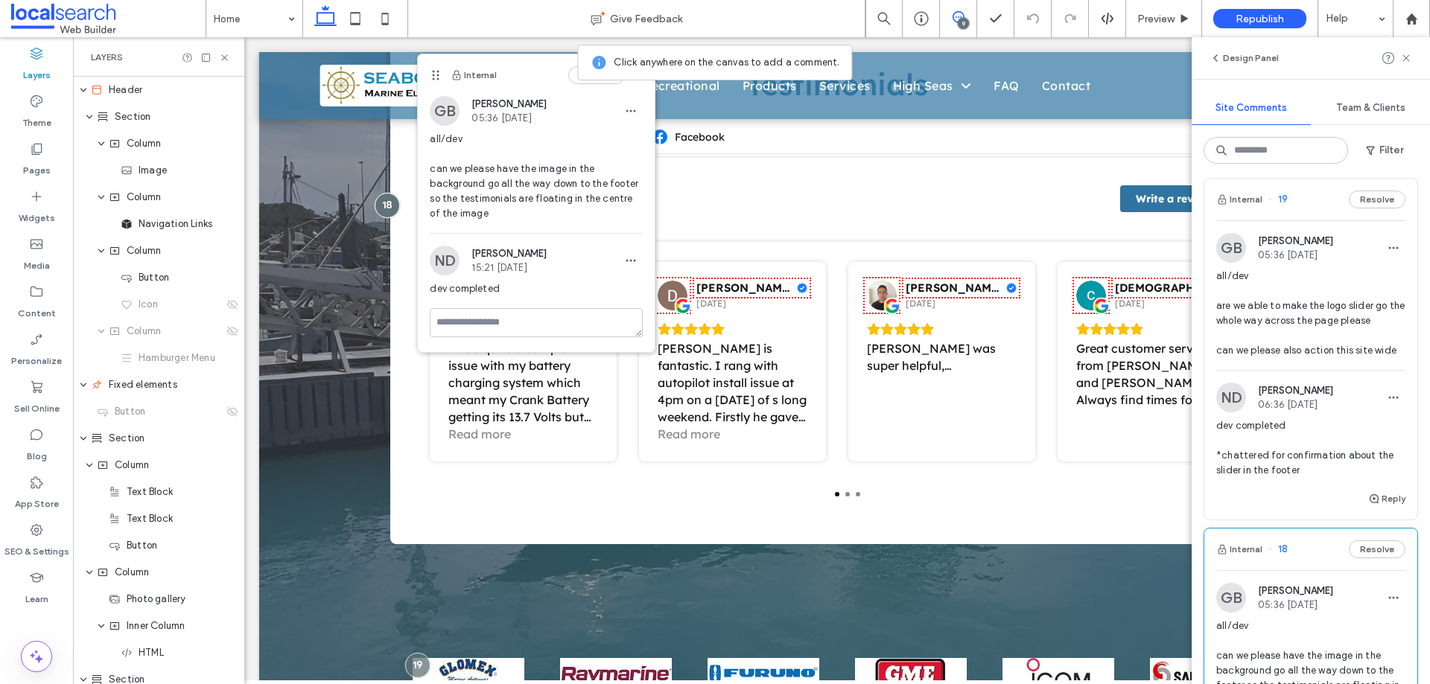
scroll to position [1009, 0]
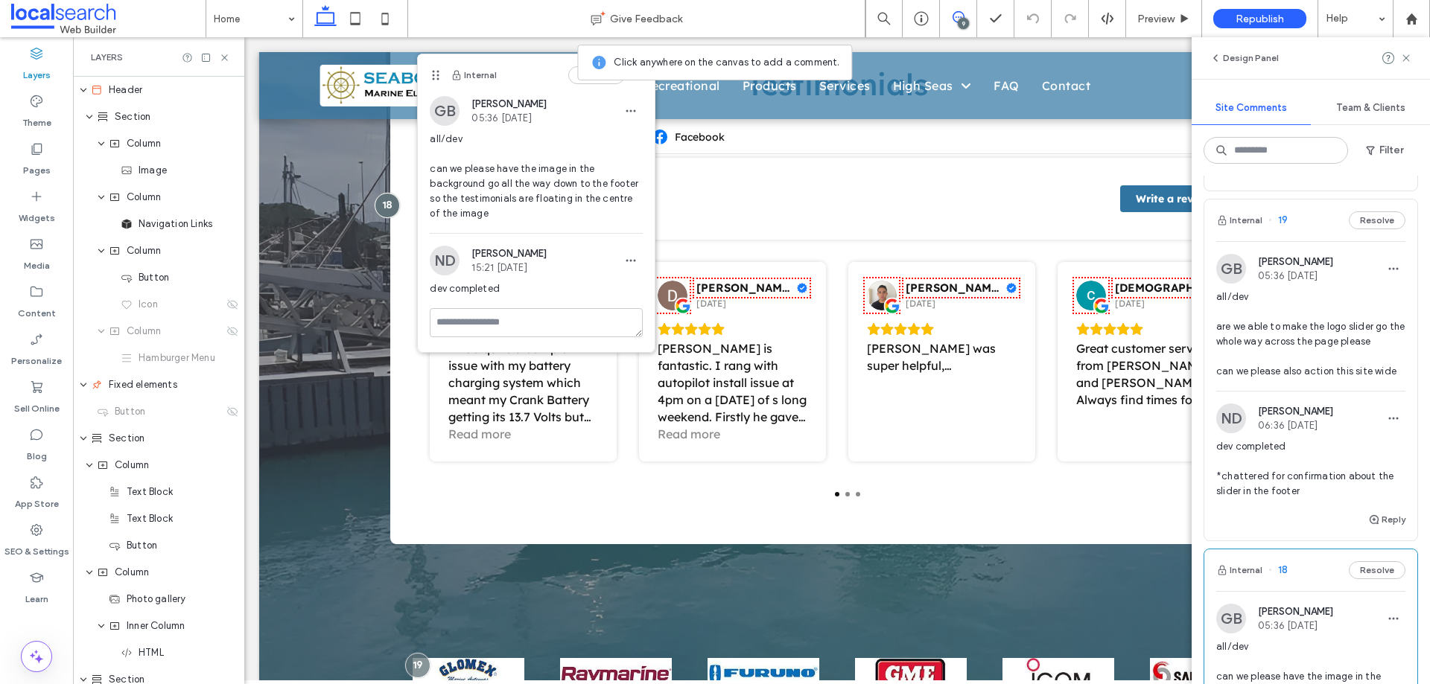
click at [1286, 229] on div "Internal 19 Resolve" at bounding box center [1310, 221] width 213 height 42
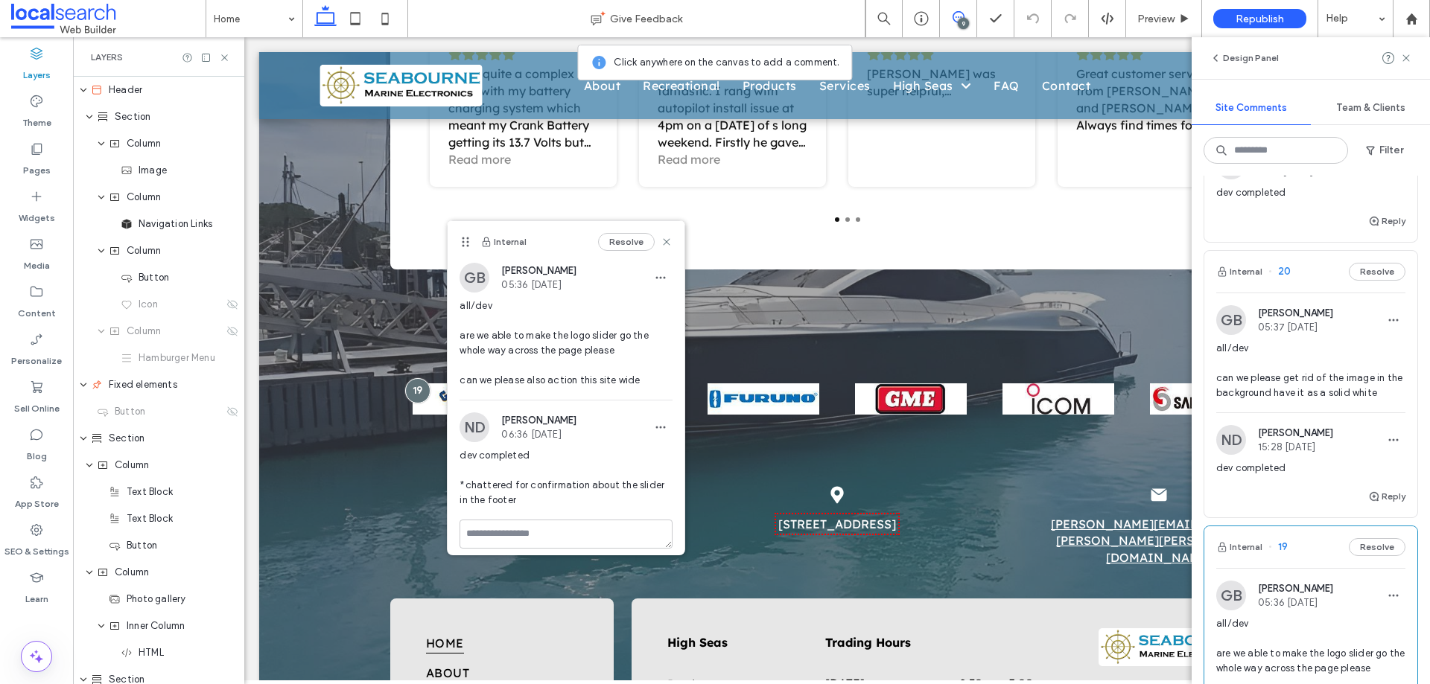
scroll to position [637, 0]
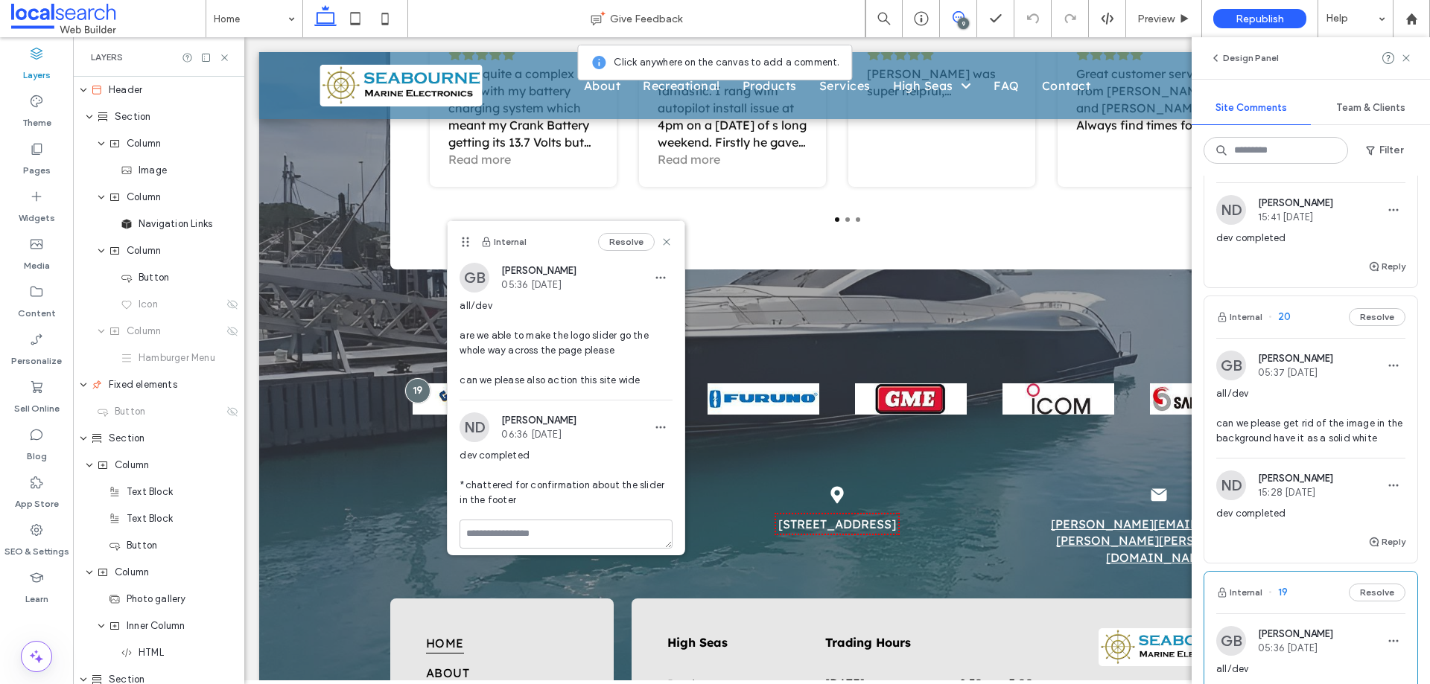
click at [1295, 335] on div "Internal 20 Resolve" at bounding box center [1310, 317] width 213 height 42
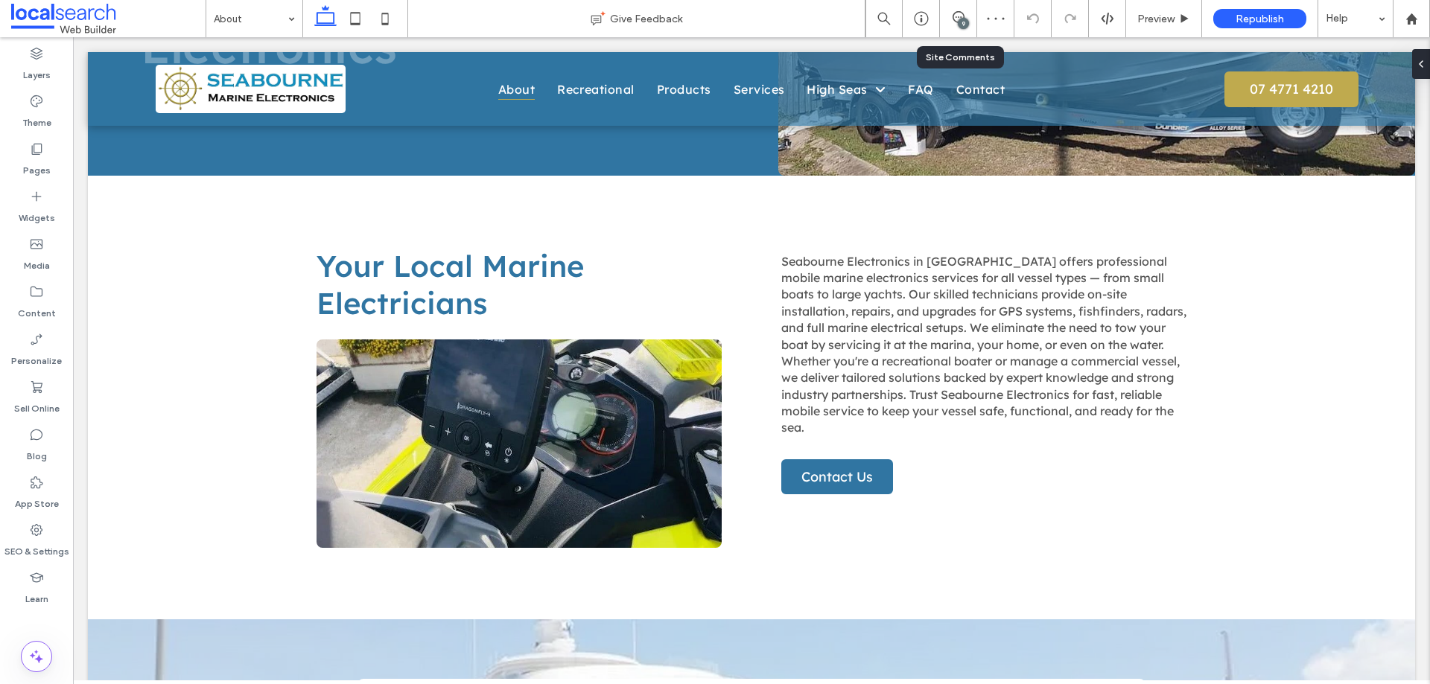
click at [970, 24] on div "9" at bounding box center [958, 18] width 36 height 15
click at [959, 17] on icon at bounding box center [959, 17] width 12 height 12
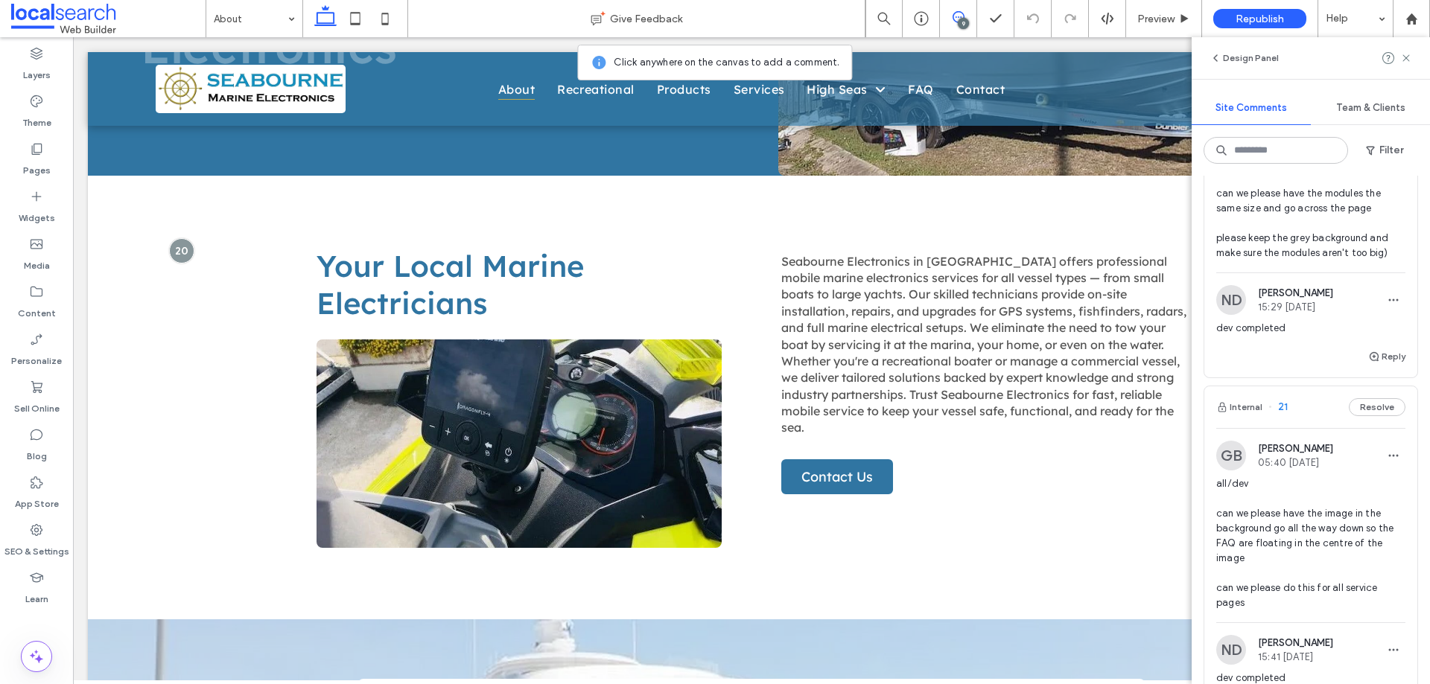
scroll to position [223, 0]
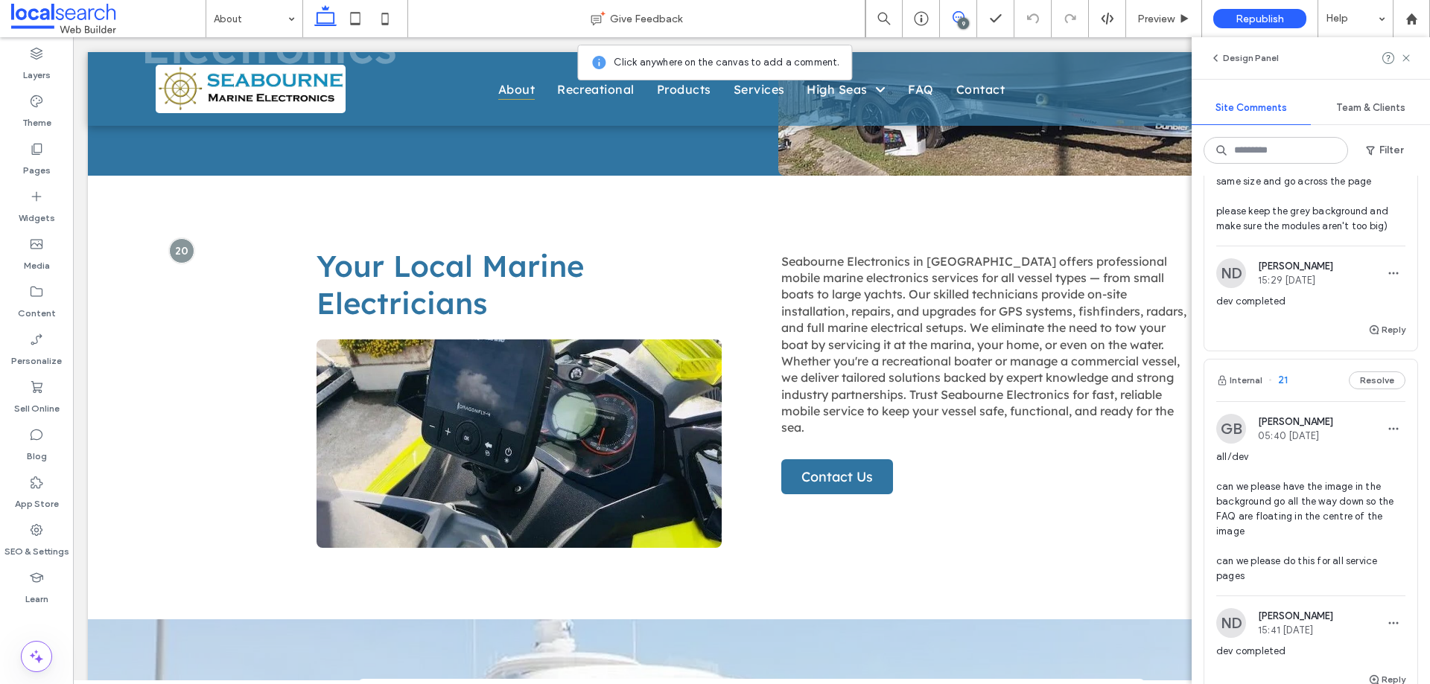
click at [1274, 369] on div "Internal 21 Resolve" at bounding box center [1310, 381] width 213 height 42
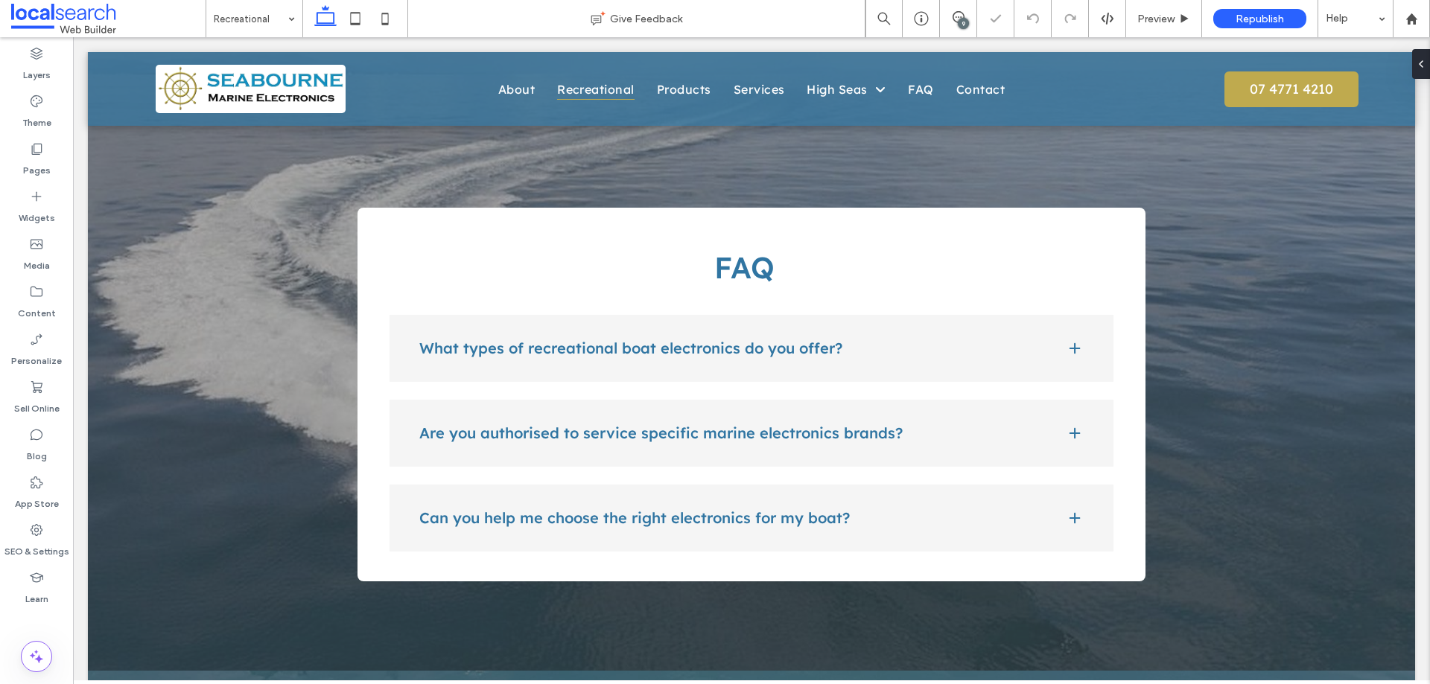
scroll to position [1351, 0]
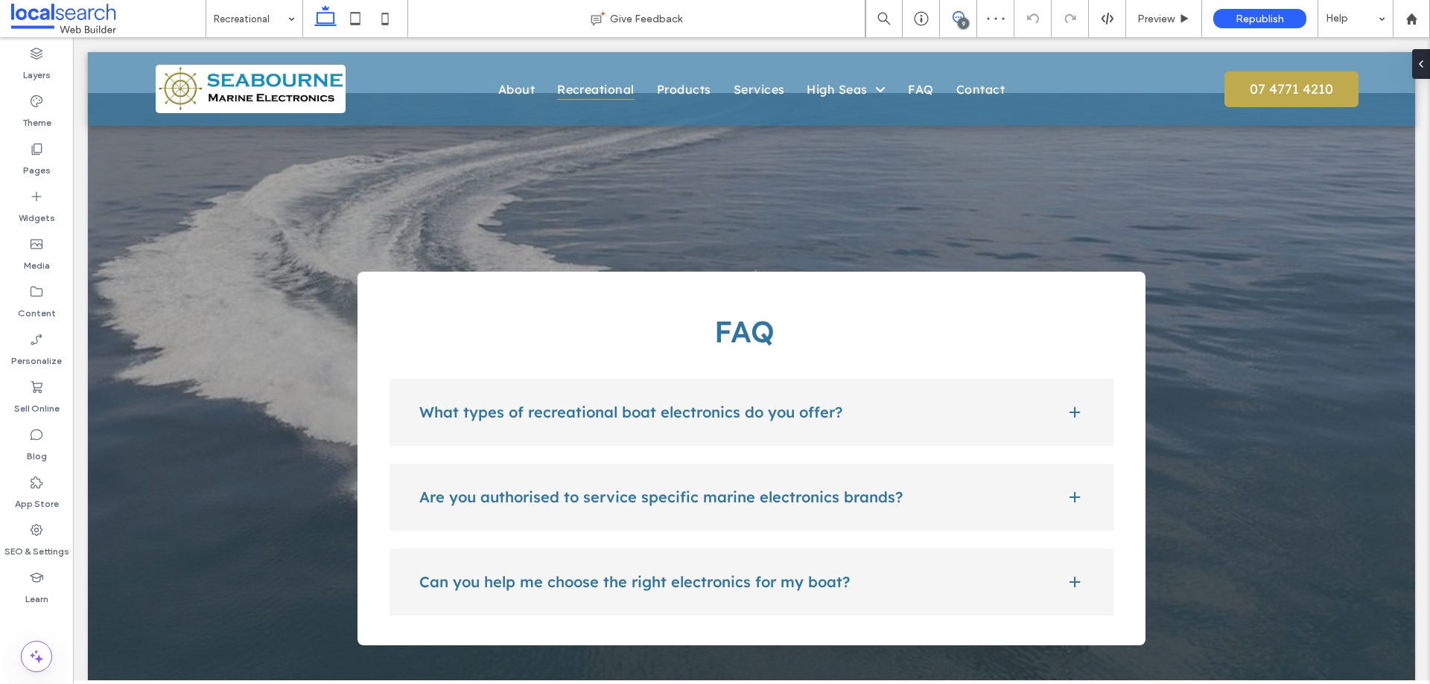
click at [953, 16] on use at bounding box center [959, 17] width 12 height 12
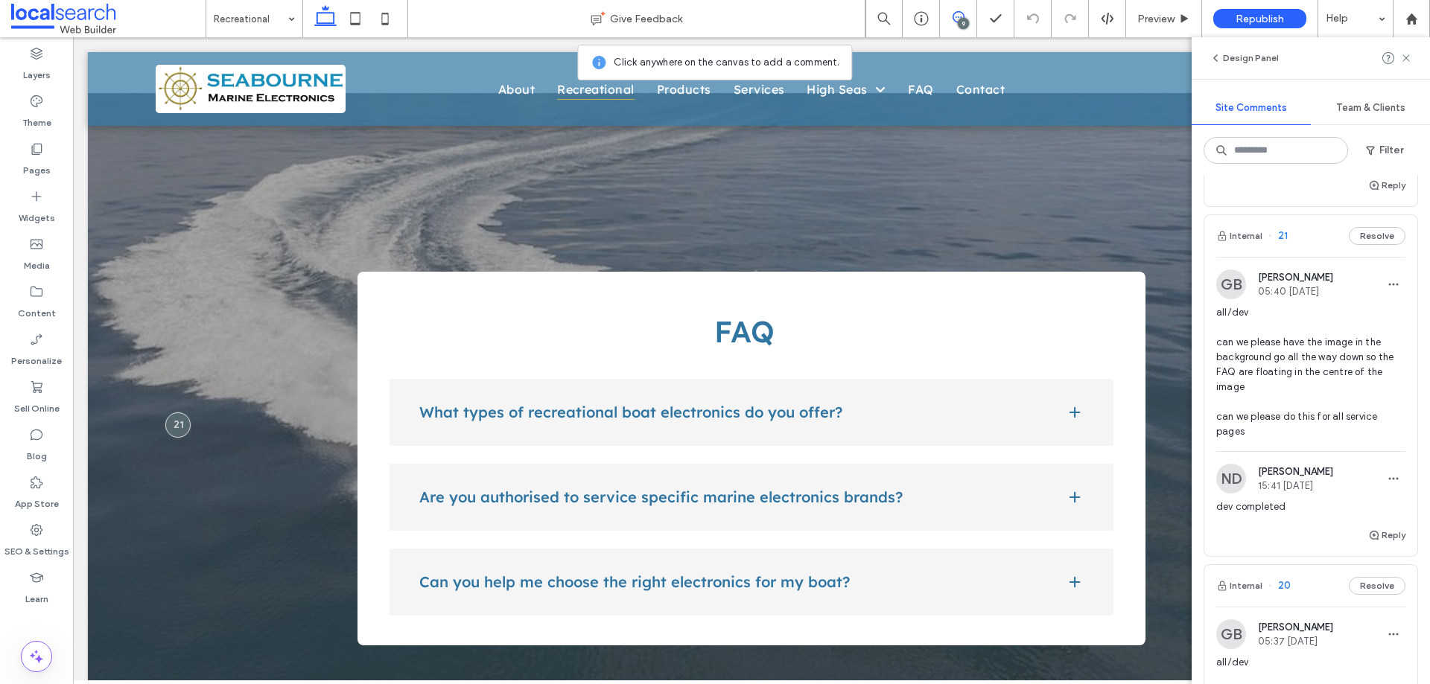
scroll to position [384, 0]
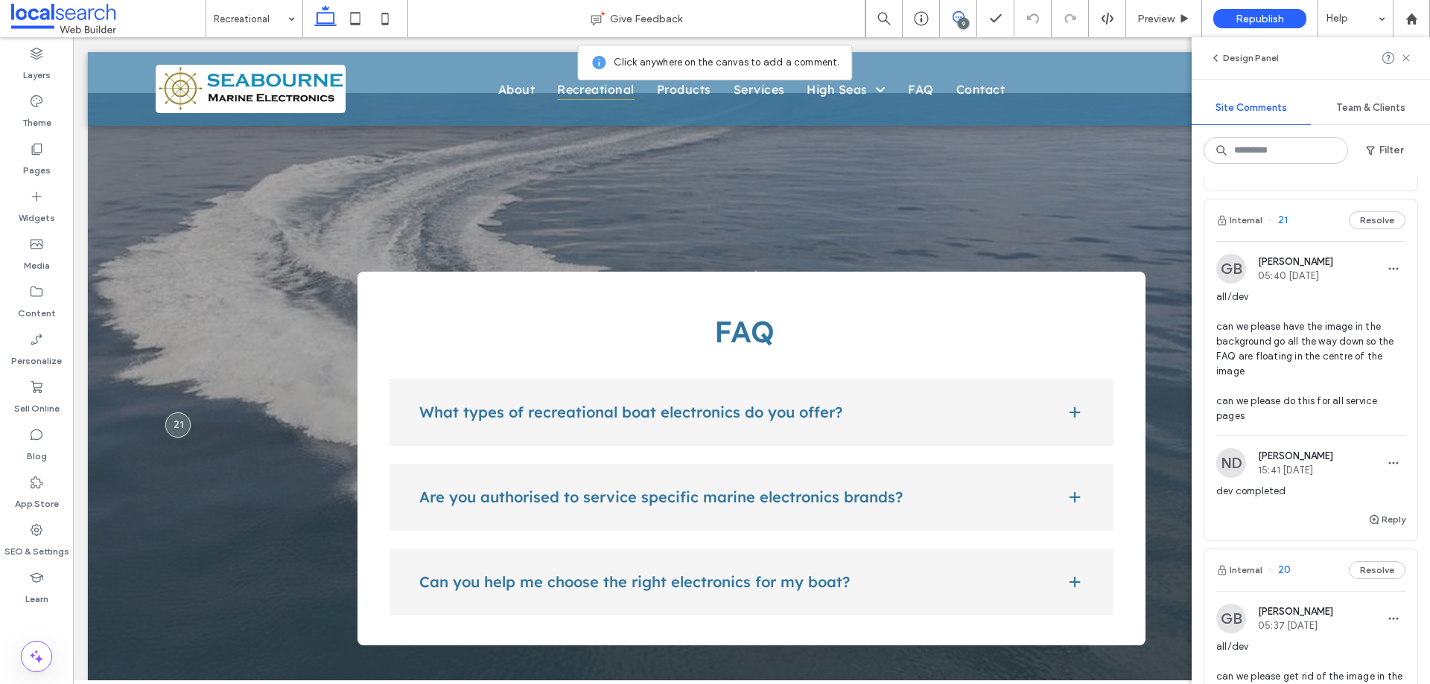
click at [962, 19] on div "9" at bounding box center [963, 23] width 11 height 11
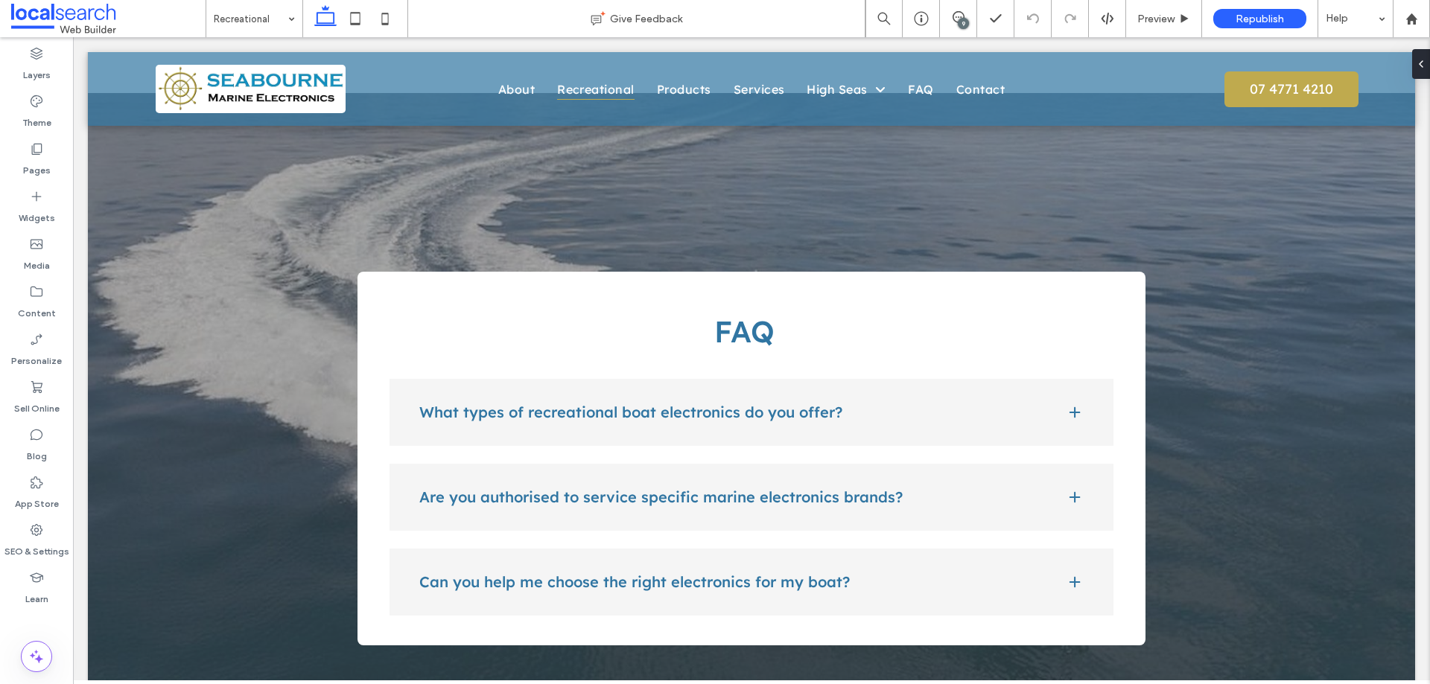
scroll to position [0, 0]
click at [962, 19] on div "9" at bounding box center [963, 23] width 11 height 11
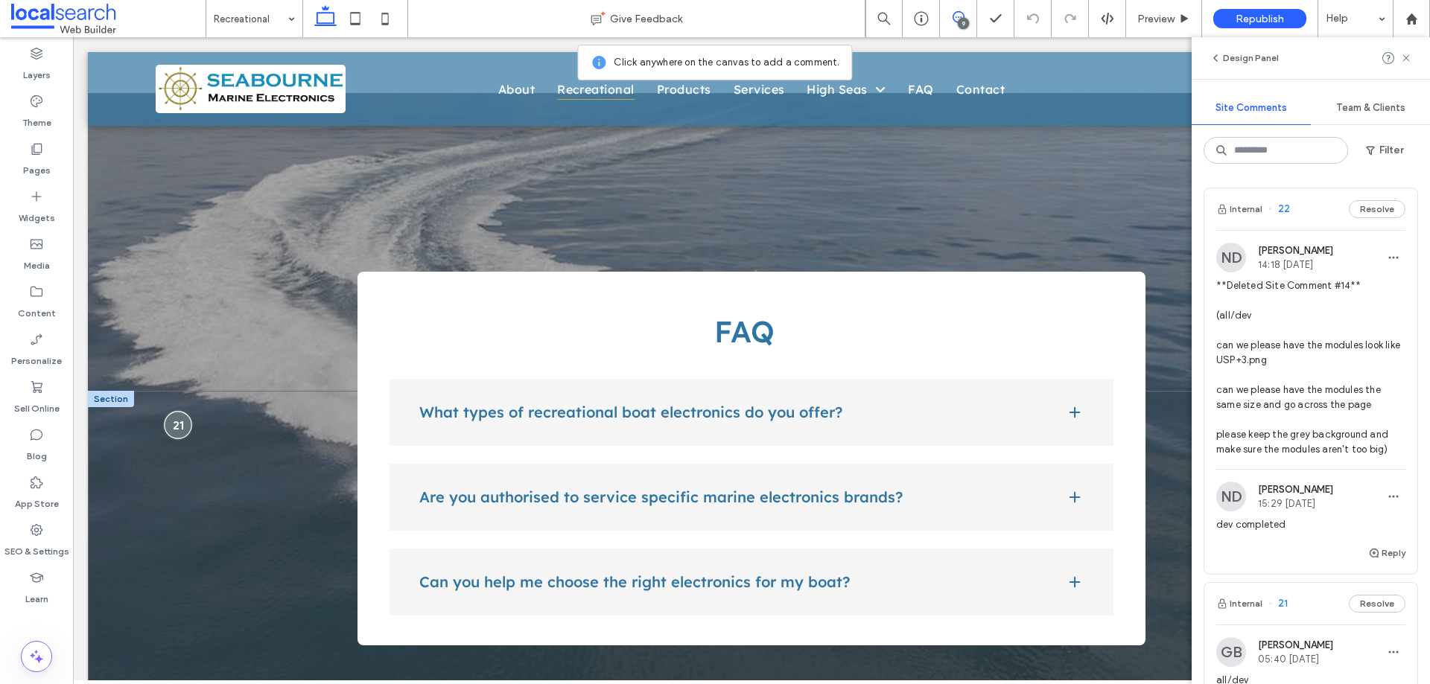
click at [181, 411] on div at bounding box center [178, 425] width 28 height 28
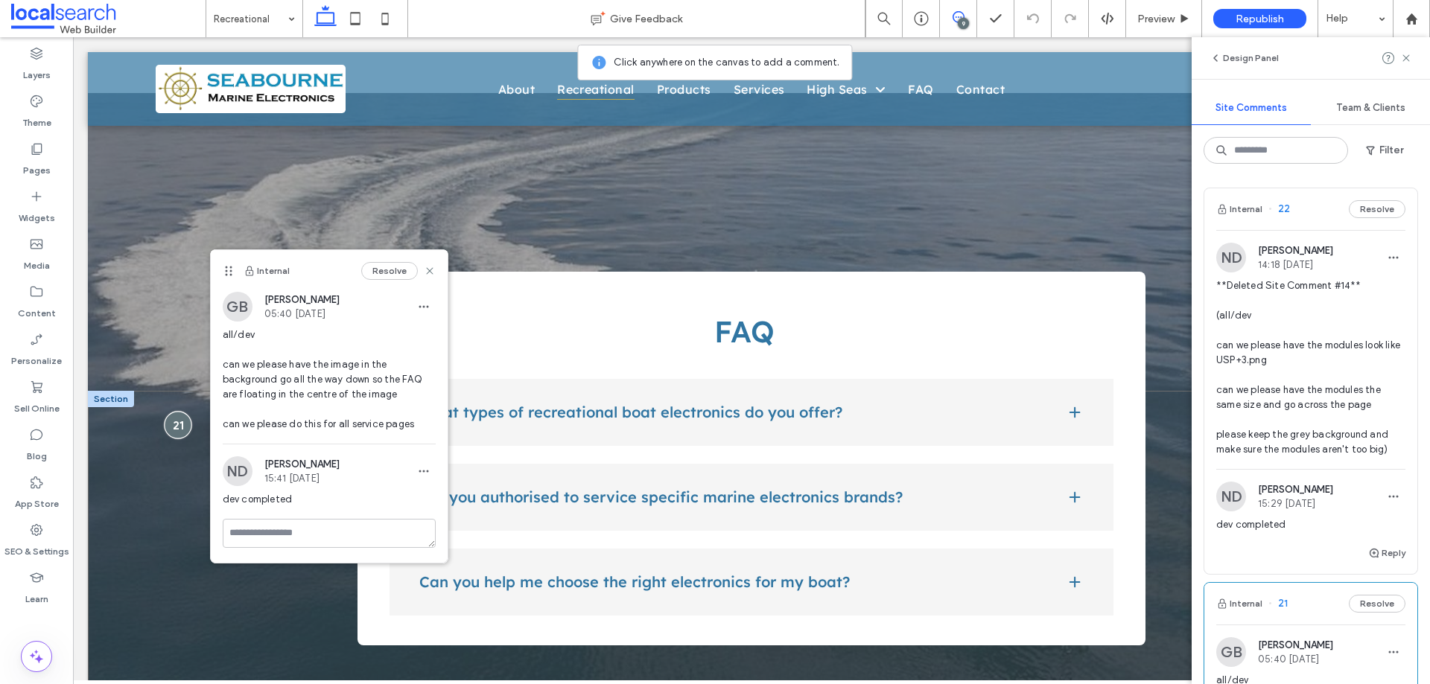
drag, startPoint x: 181, startPoint y: 402, endPoint x: 123, endPoint y: 419, distance: 60.4
click at [177, 413] on div at bounding box center [177, 425] width 25 height 25
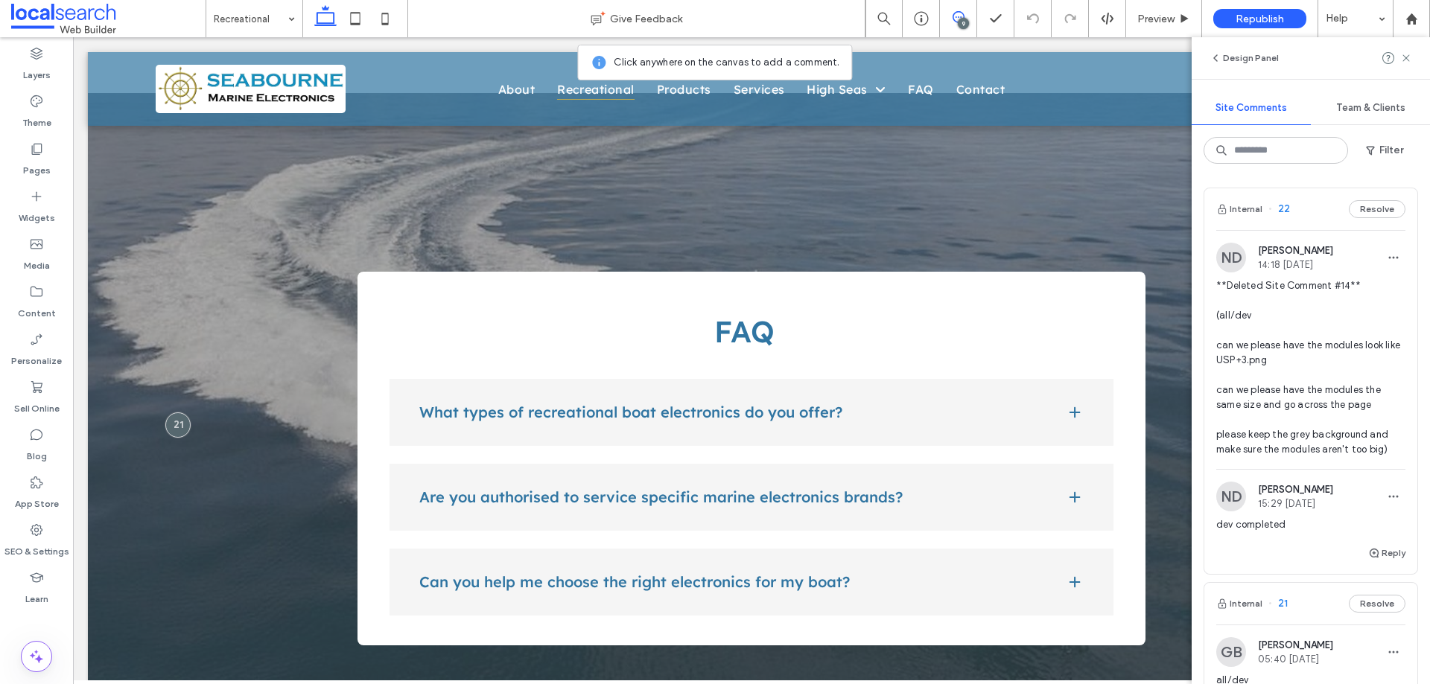
click at [1276, 207] on span "22" at bounding box center [1279, 209] width 22 height 15
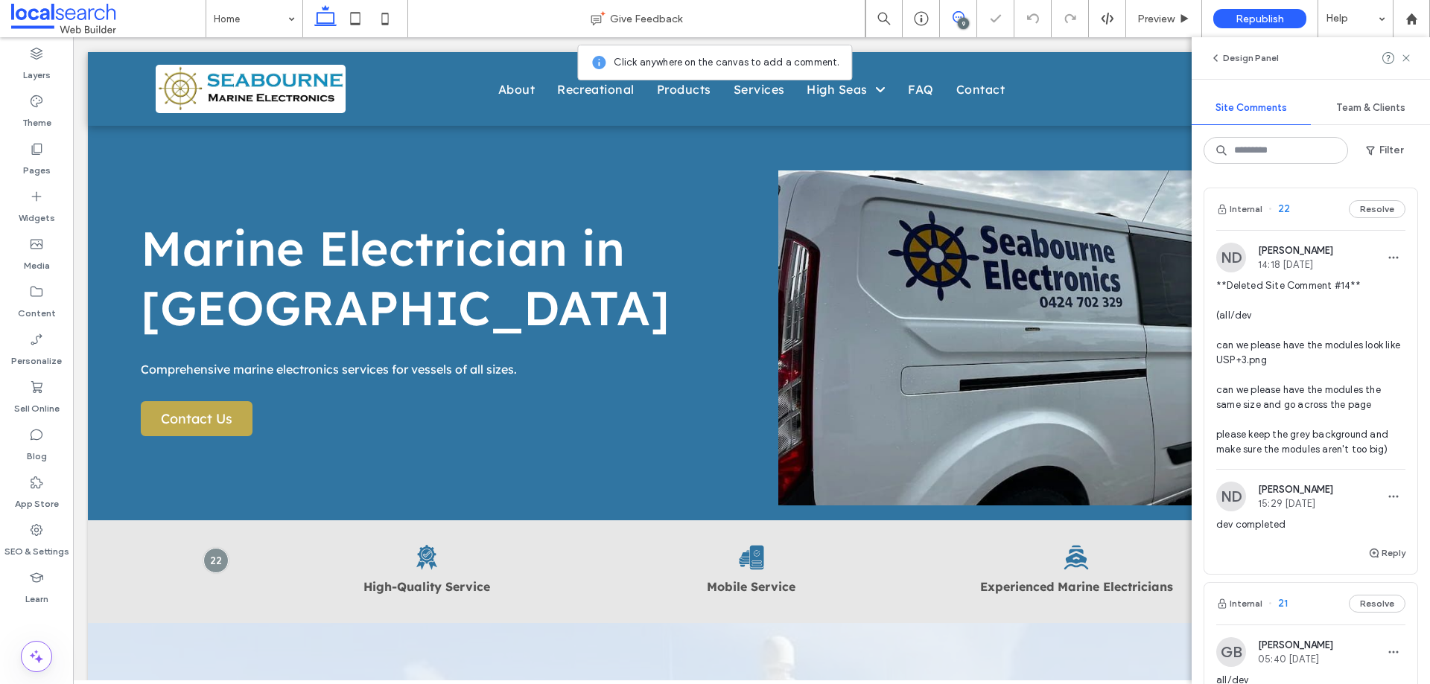
scroll to position [175, 0]
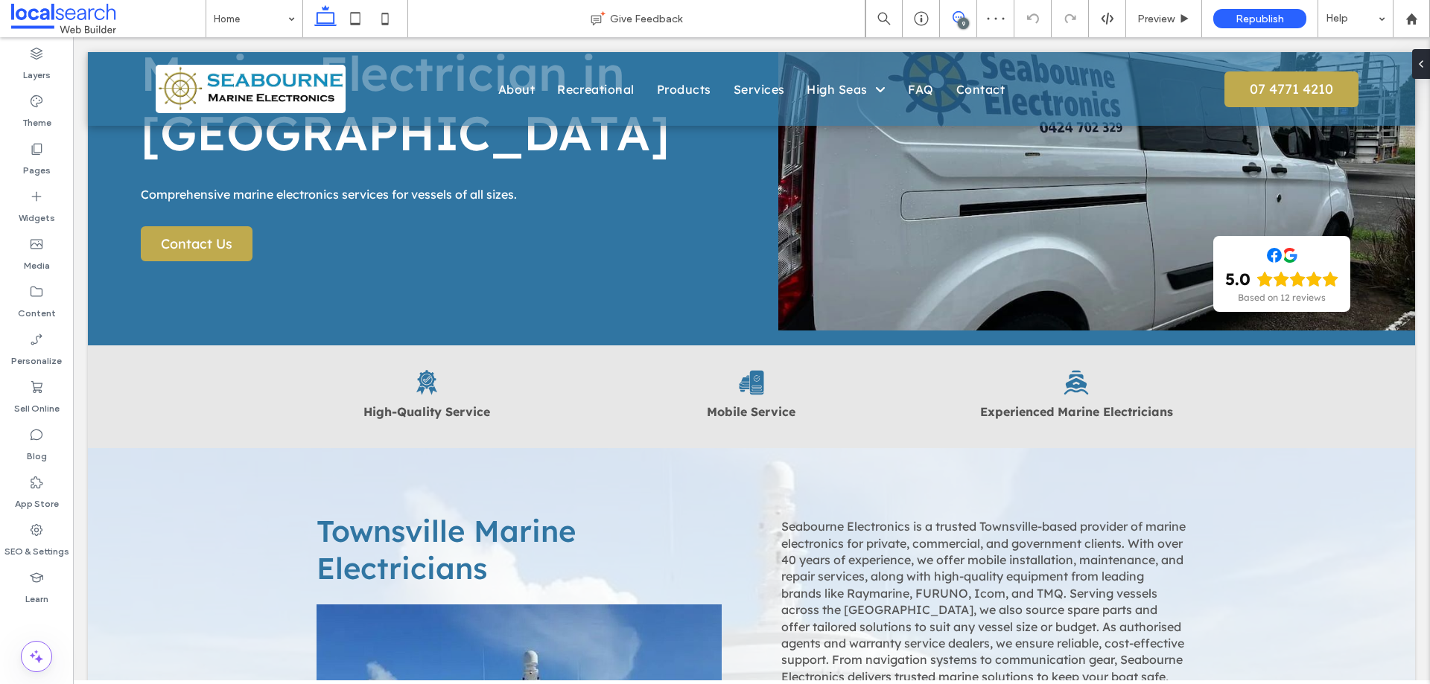
click at [956, 17] on use at bounding box center [959, 17] width 12 height 12
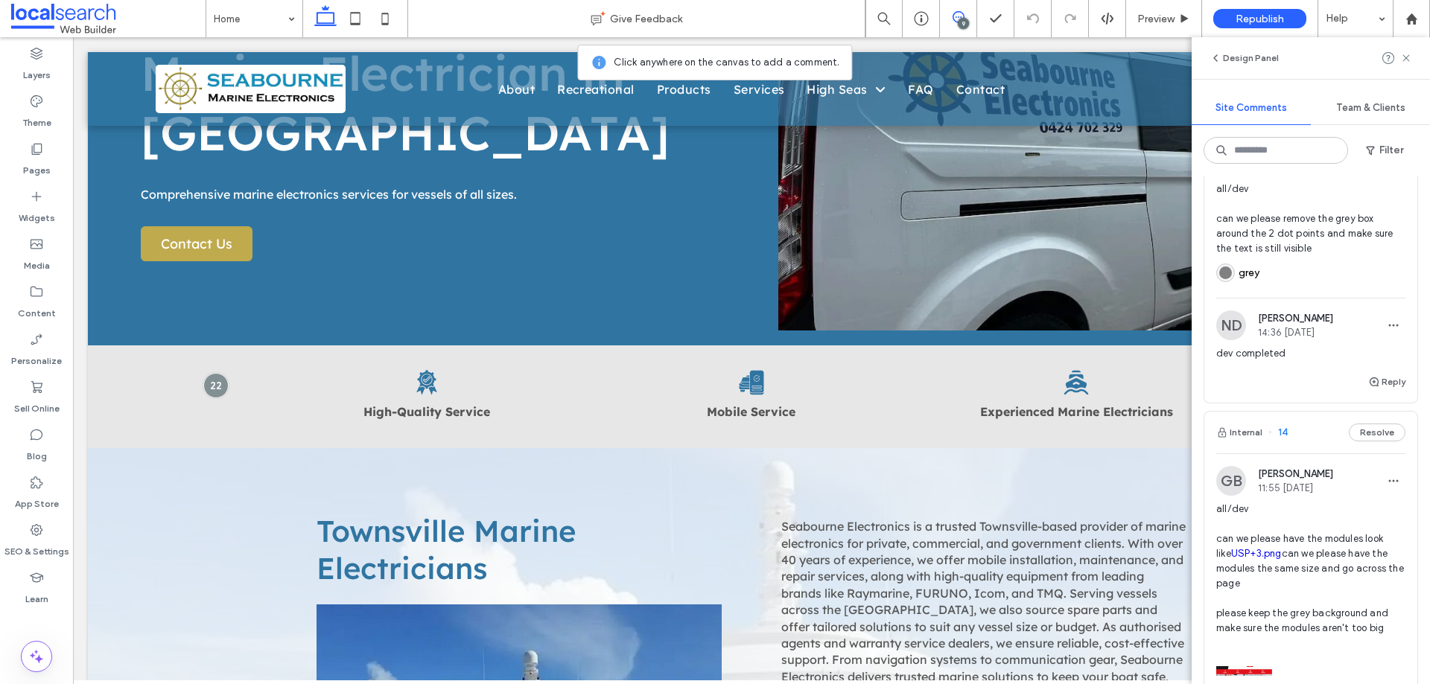
scroll to position [2607, 0]
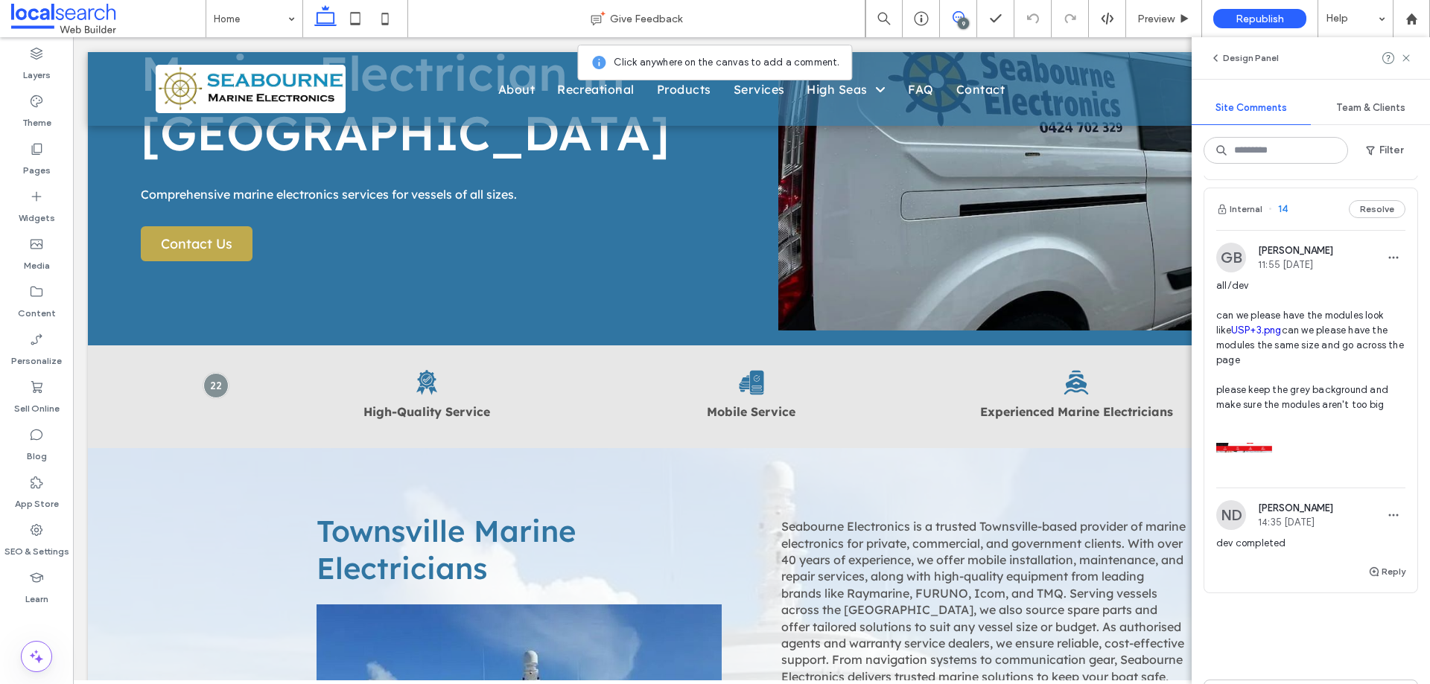
click at [1282, 230] on div "Internal 14 Resolve" at bounding box center [1310, 209] width 213 height 42
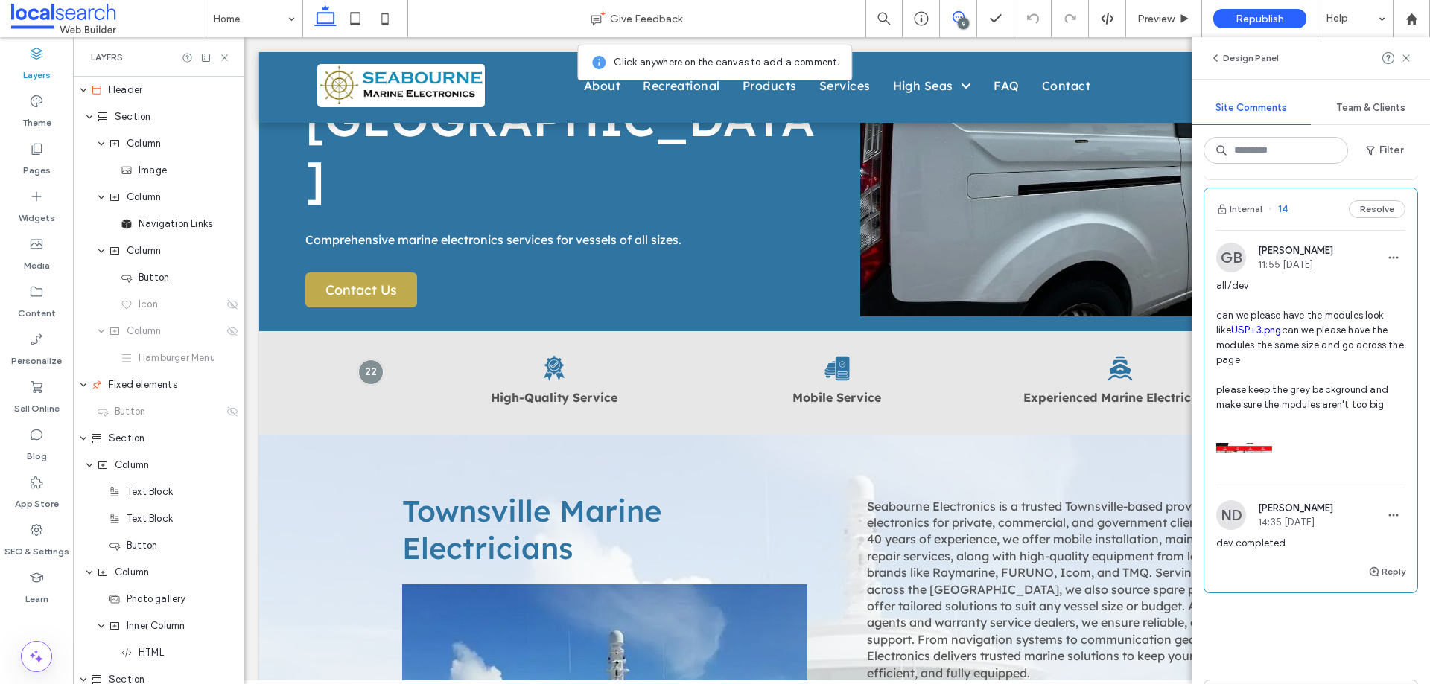
scroll to position [162, 0]
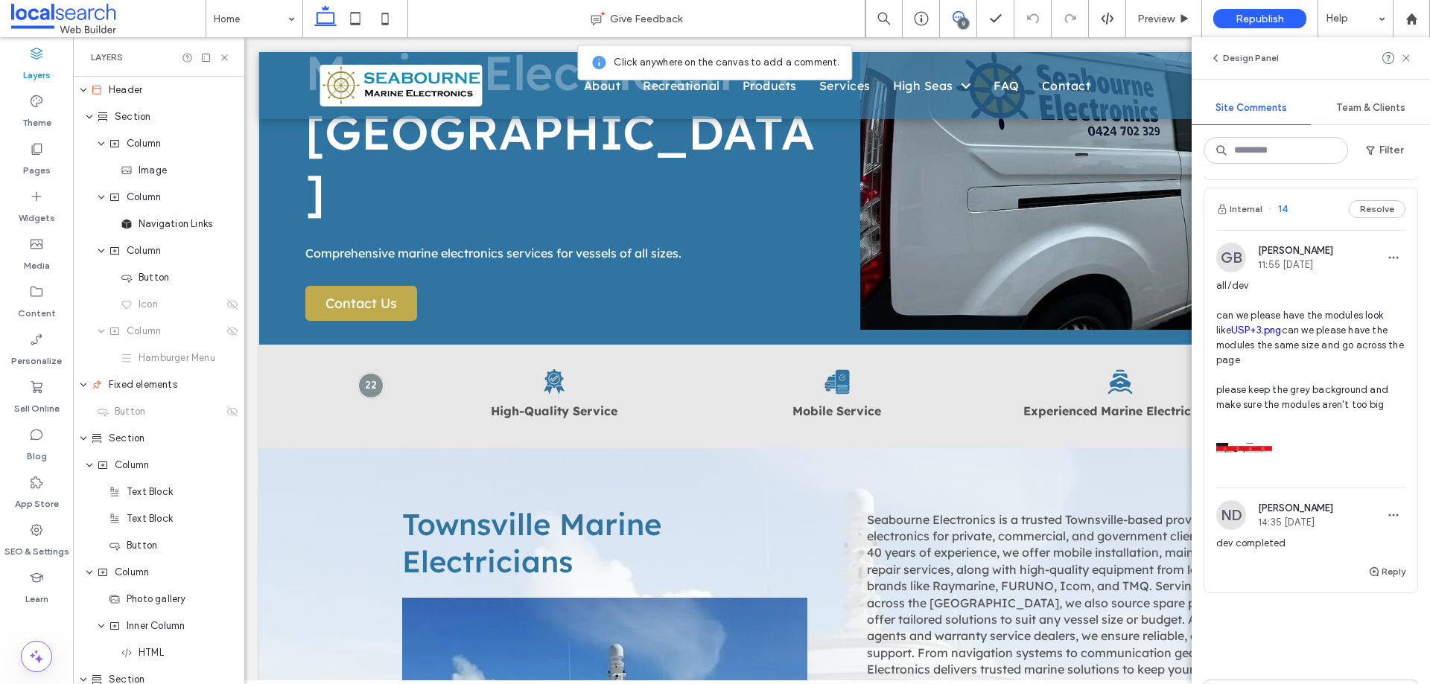
click at [1282, 230] on div "Internal 14 Resolve" at bounding box center [1310, 209] width 213 height 42
click at [1292, 230] on div "Internal 14 Resolve" at bounding box center [1310, 209] width 213 height 42
click at [221, 56] on icon at bounding box center [224, 57] width 11 height 11
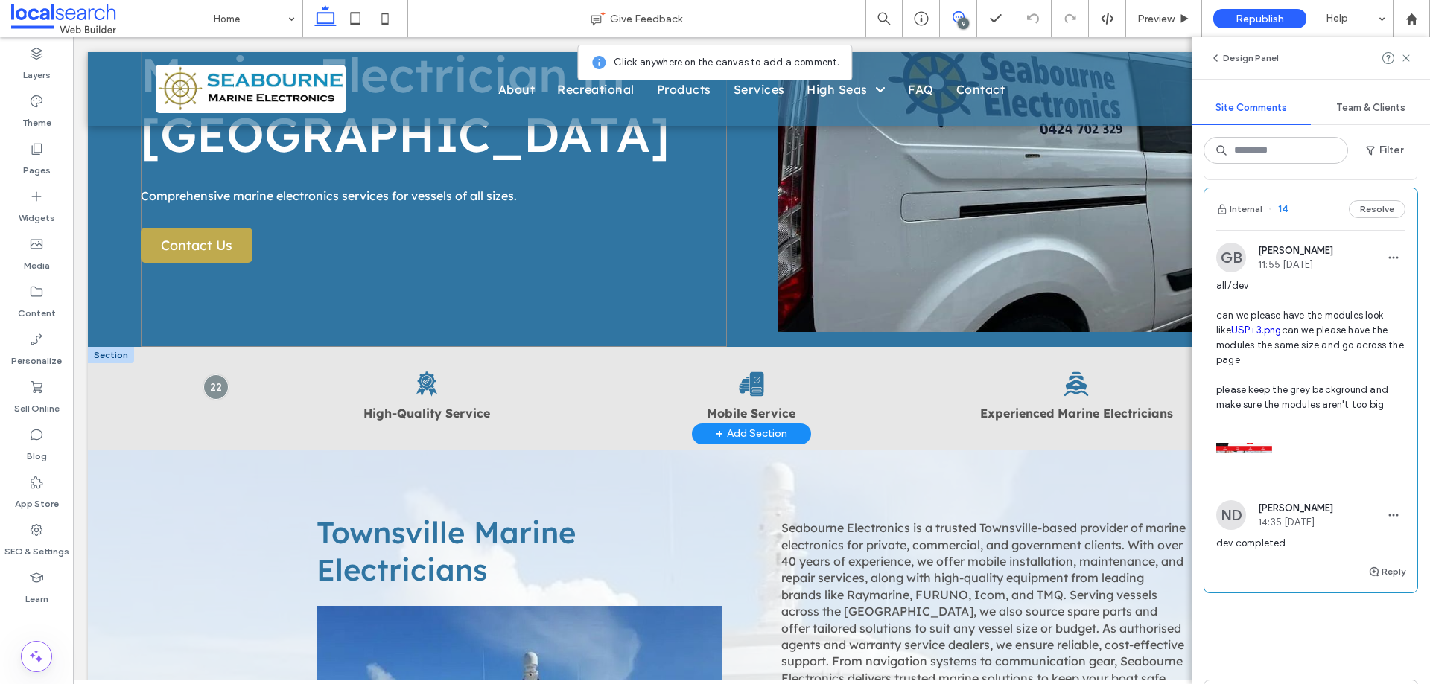
scroll to position [175, 0]
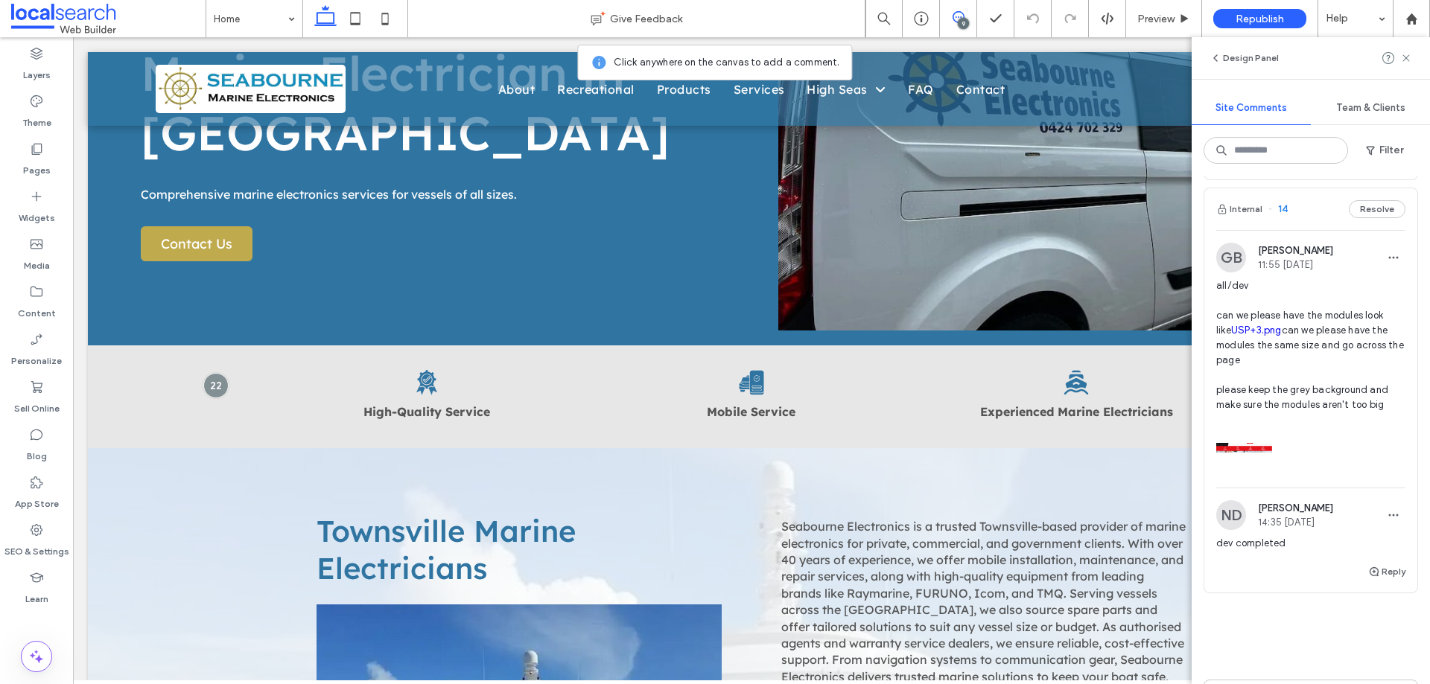
click at [1300, 215] on div "Internal 14 Resolve" at bounding box center [1310, 209] width 213 height 42
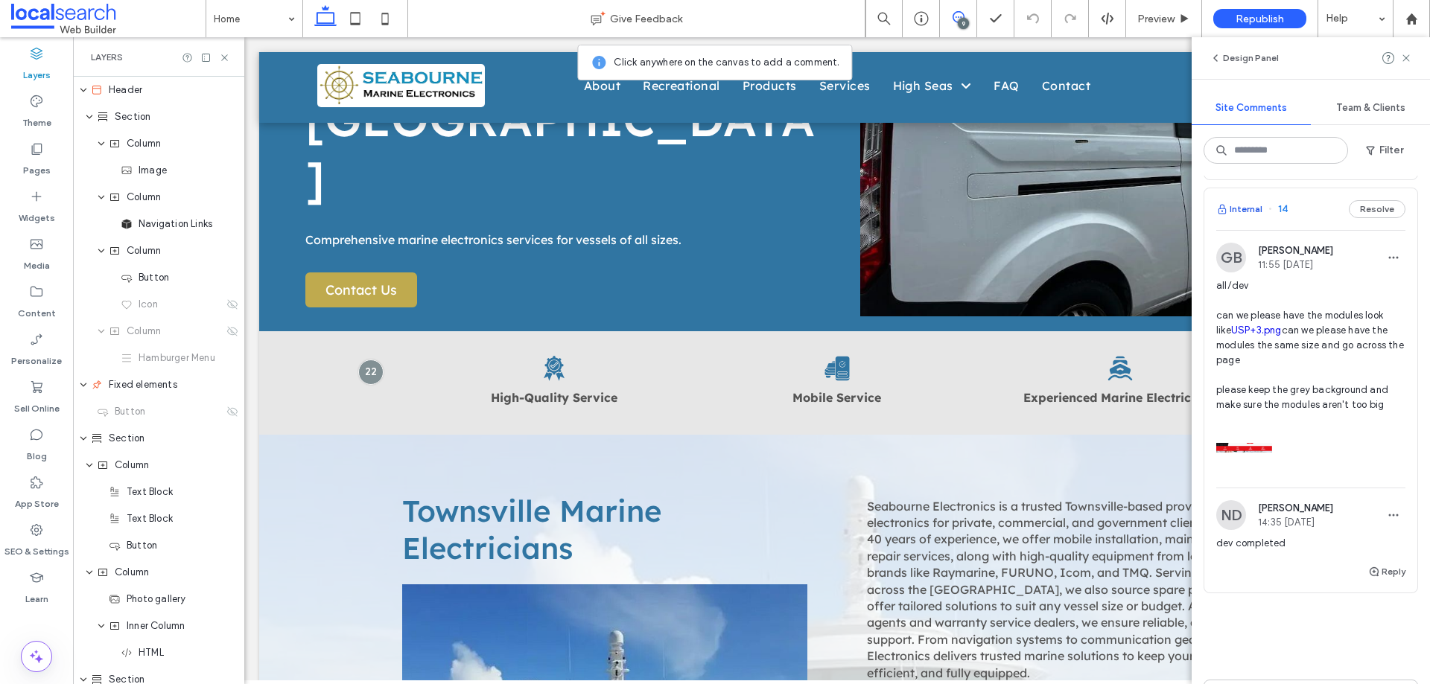
scroll to position [162, 0]
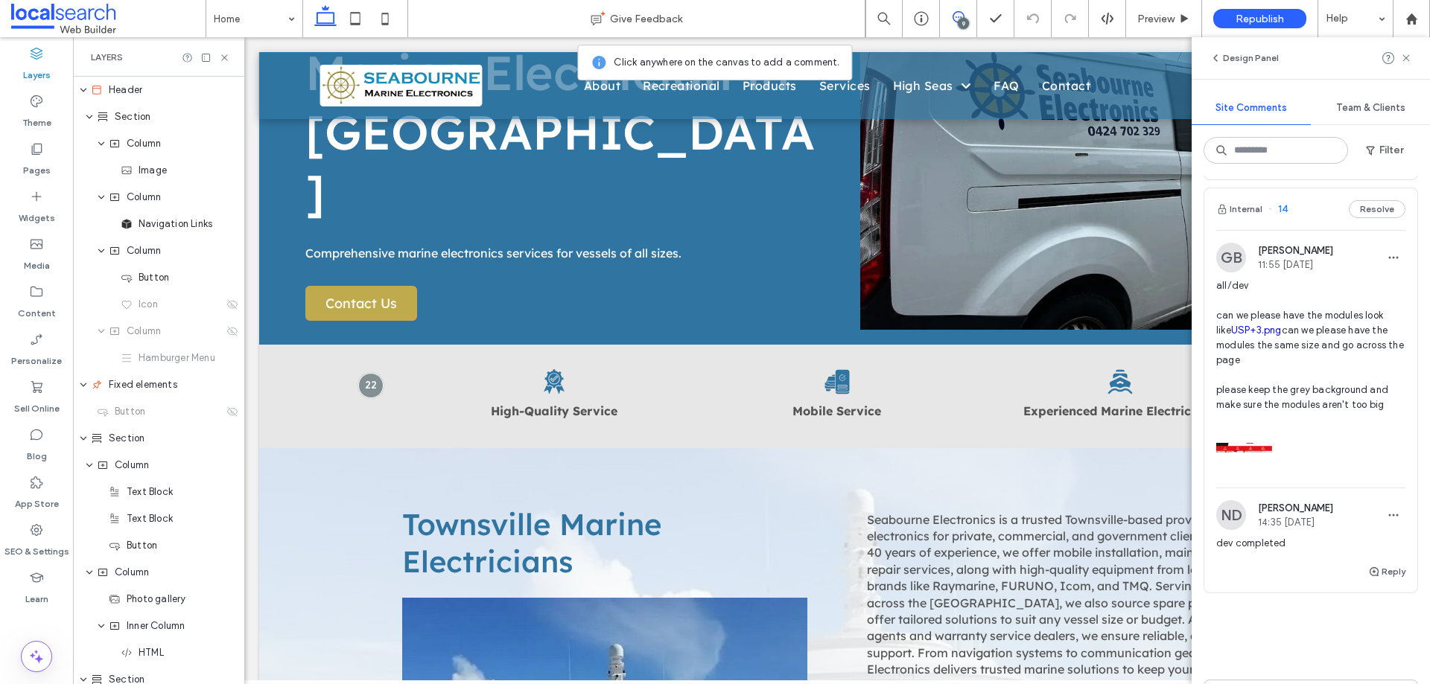
click at [223, 63] on icon at bounding box center [224, 57] width 11 height 11
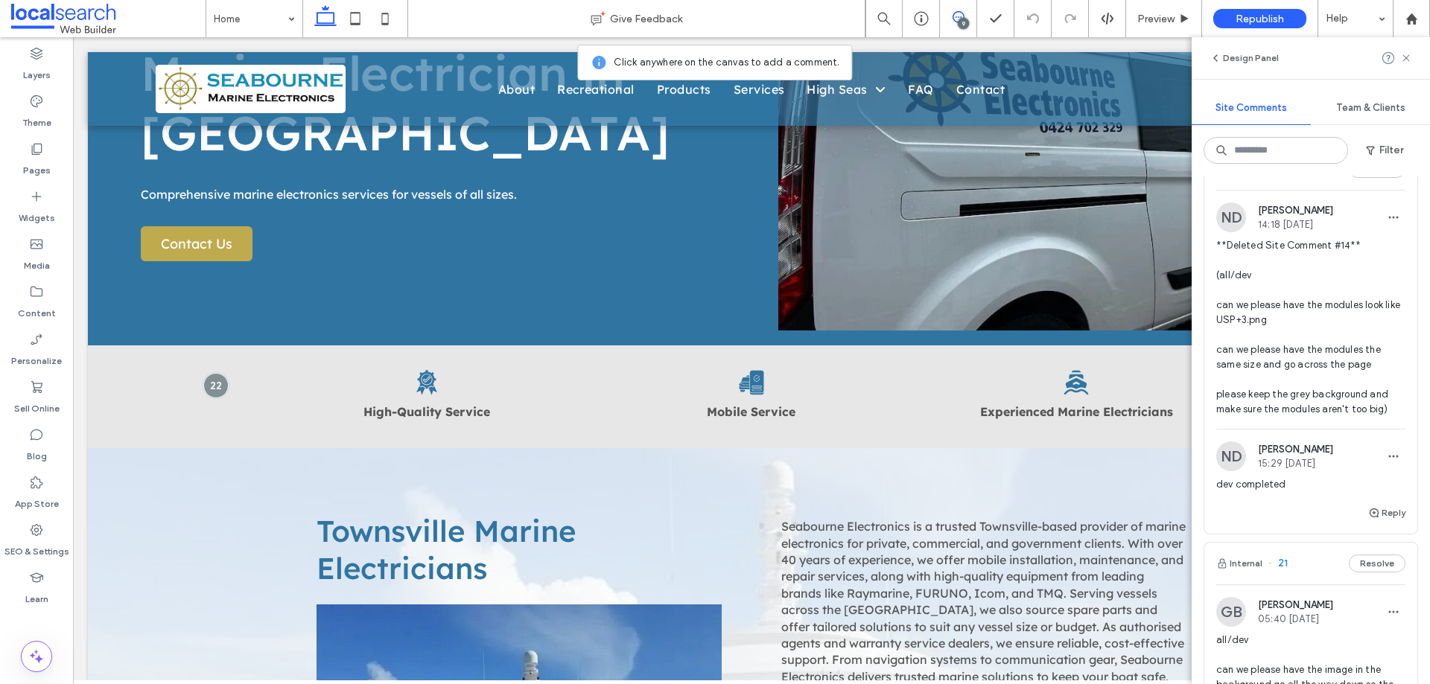
scroll to position [0, 0]
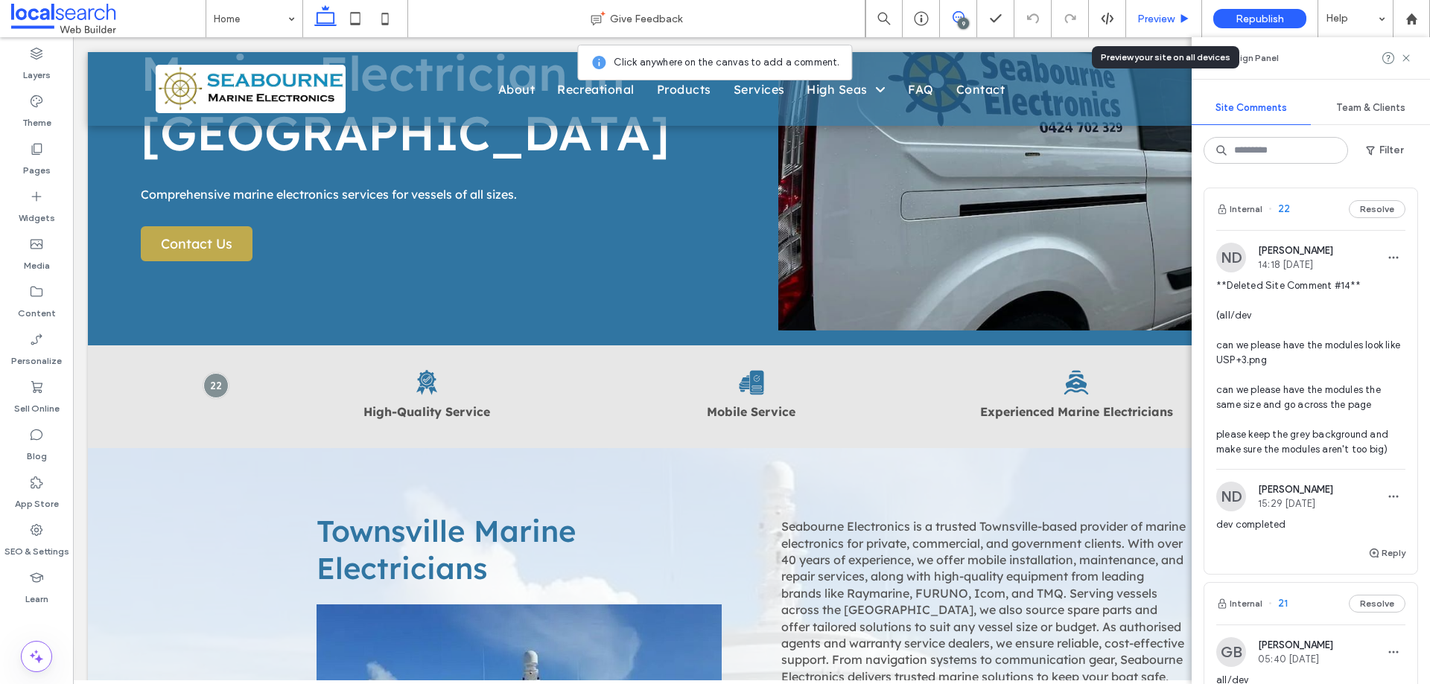
click at [1149, 16] on span "Preview" at bounding box center [1155, 19] width 37 height 13
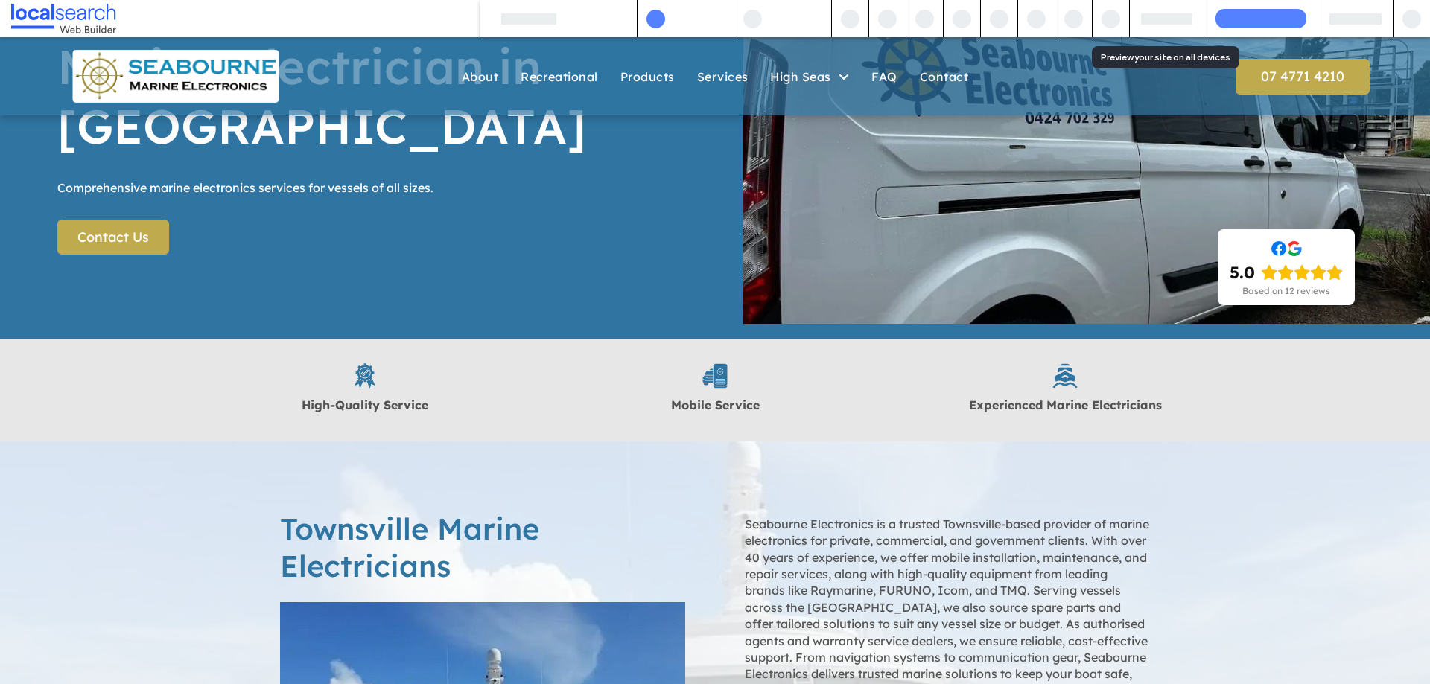
scroll to position [180, 0]
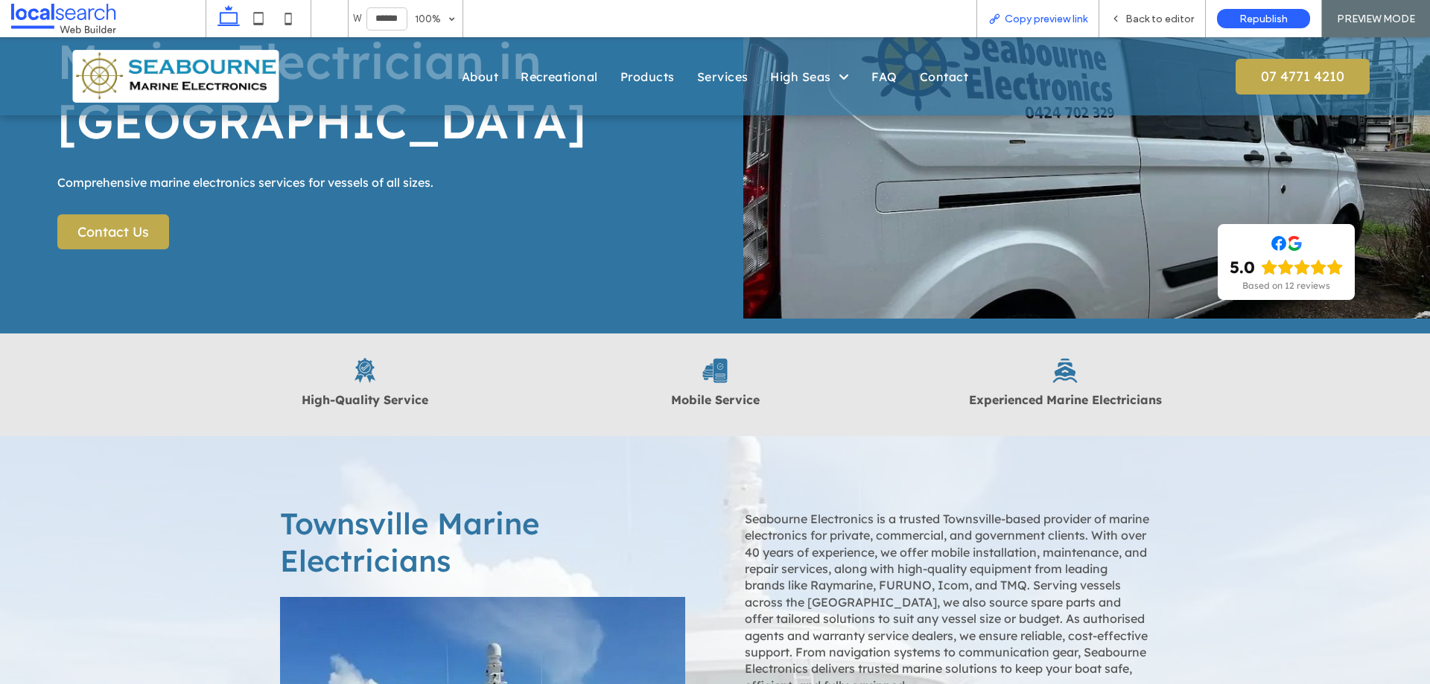
click at [1036, 23] on span "Copy preview link" at bounding box center [1046, 19] width 83 height 13
click at [1148, 17] on span "Back to editor" at bounding box center [1159, 19] width 69 height 13
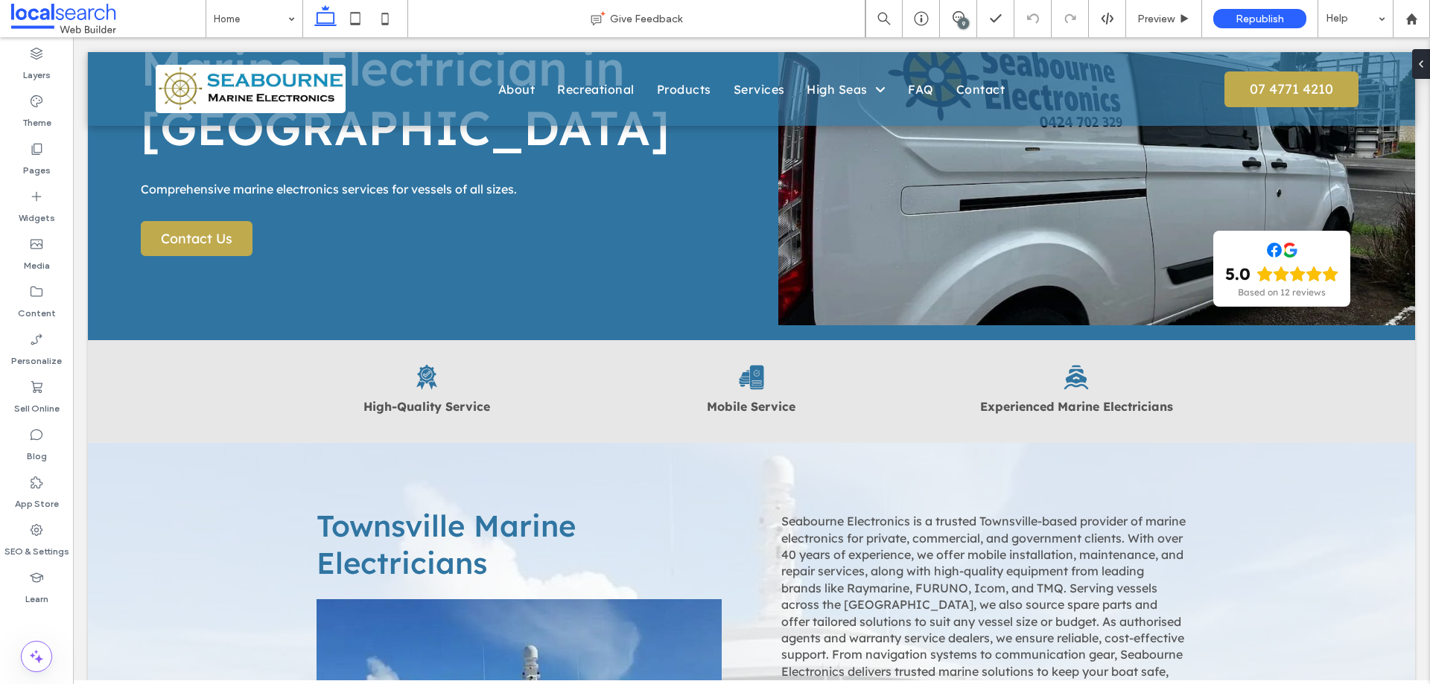
scroll to position [174, 0]
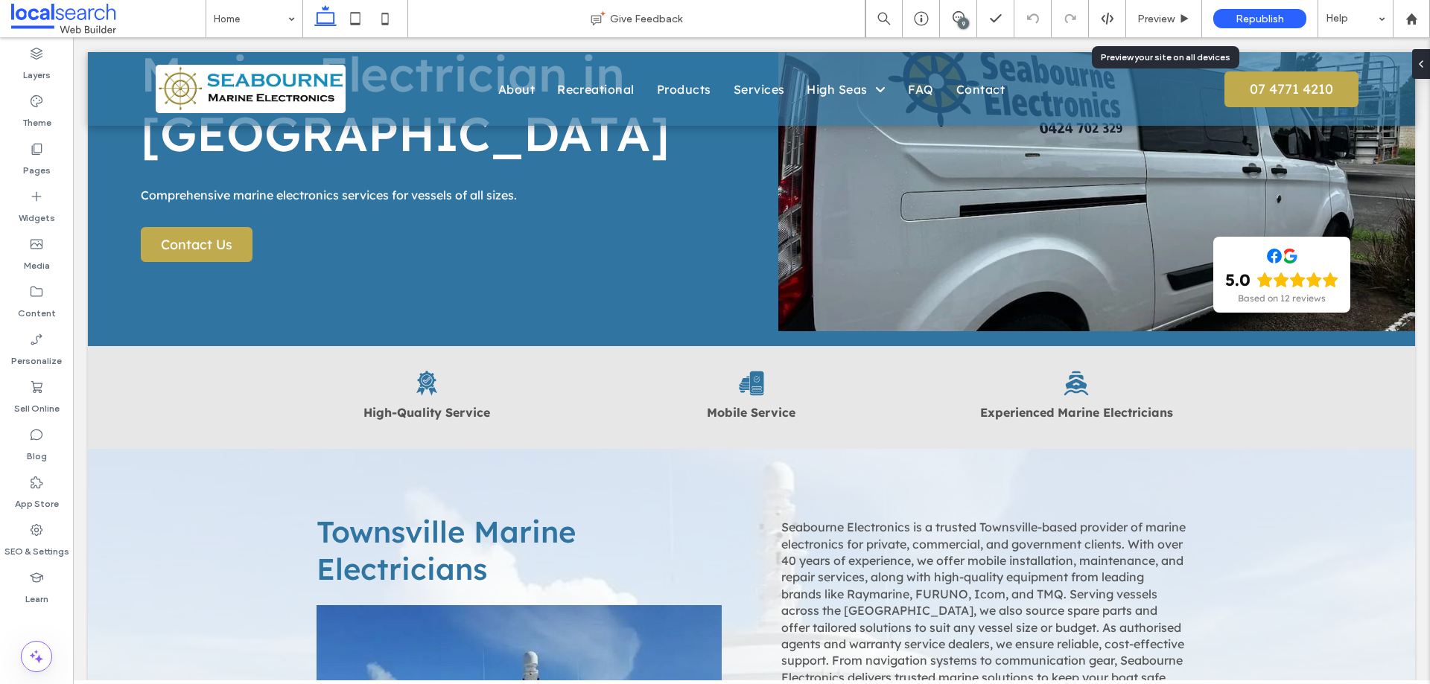
click at [1148, 17] on span "Preview" at bounding box center [1155, 19] width 37 height 13
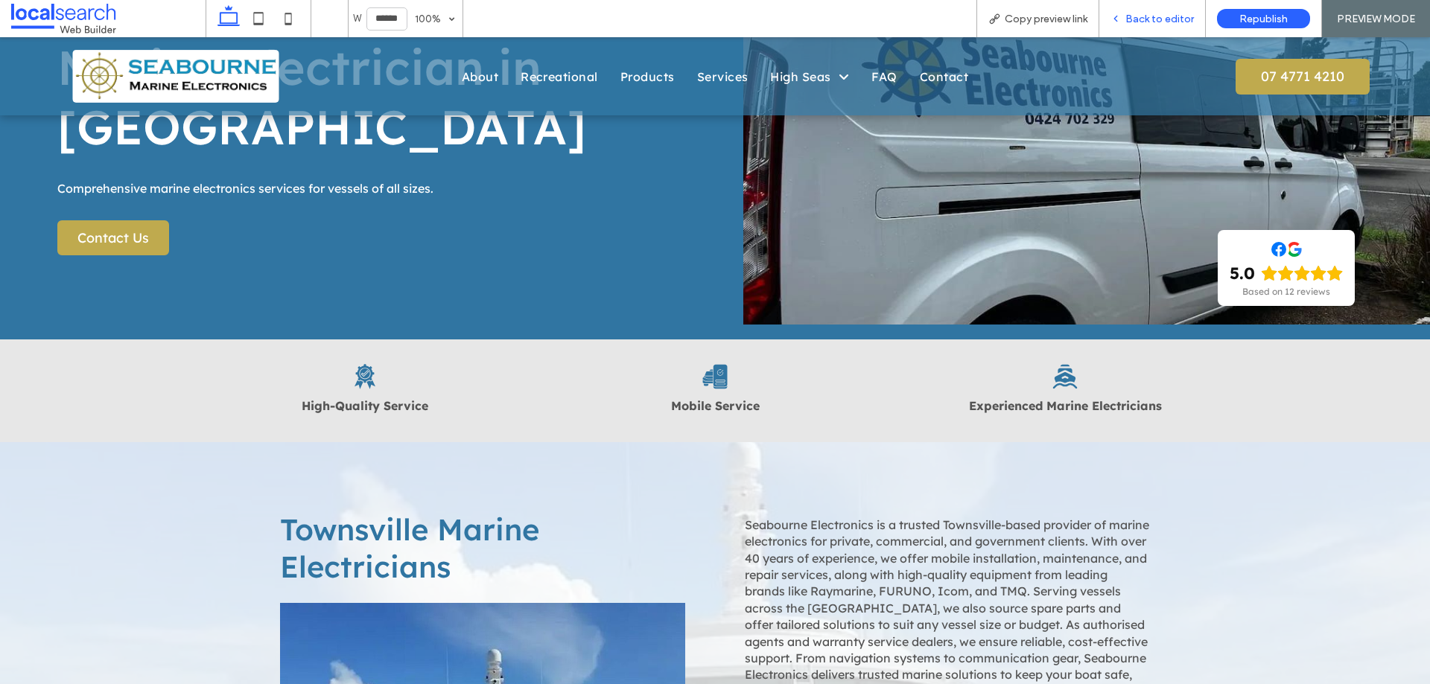
scroll to position [179, 0]
